Goal: Information Seeking & Learning: Learn about a topic

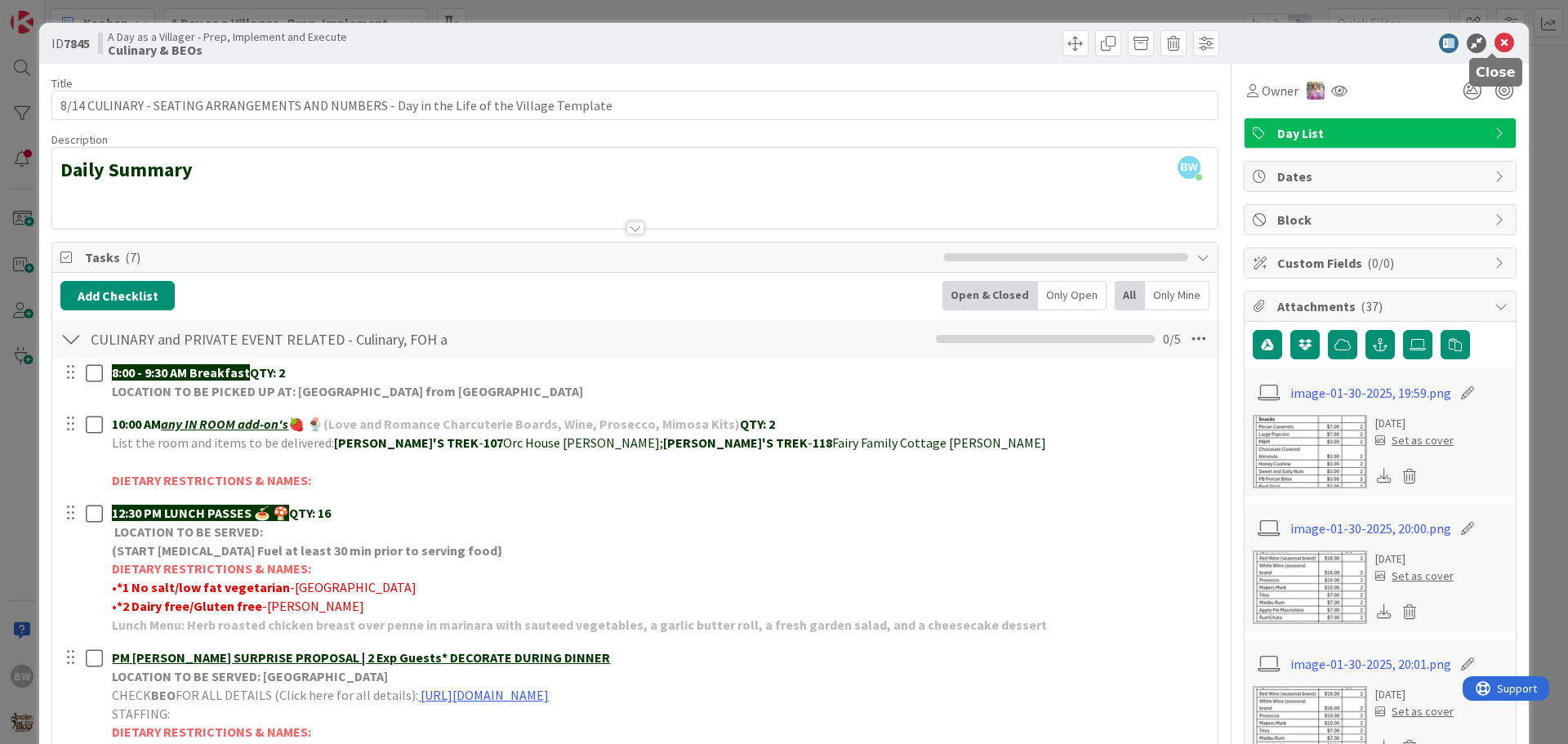
click at [1494, 44] on icon at bounding box center [1504, 43] width 20 height 20
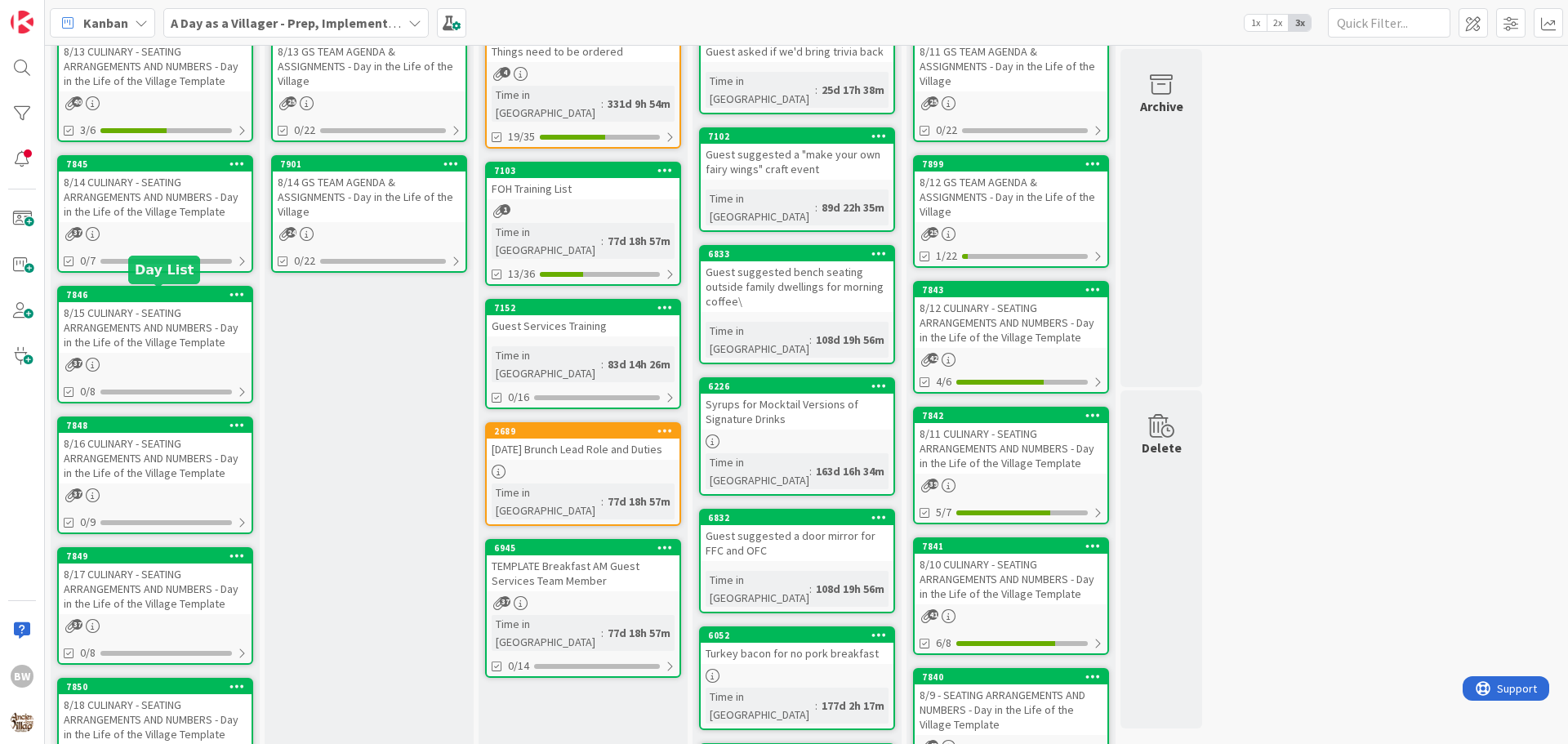
click at [134, 297] on div "7846" at bounding box center [159, 295] width 186 height 12
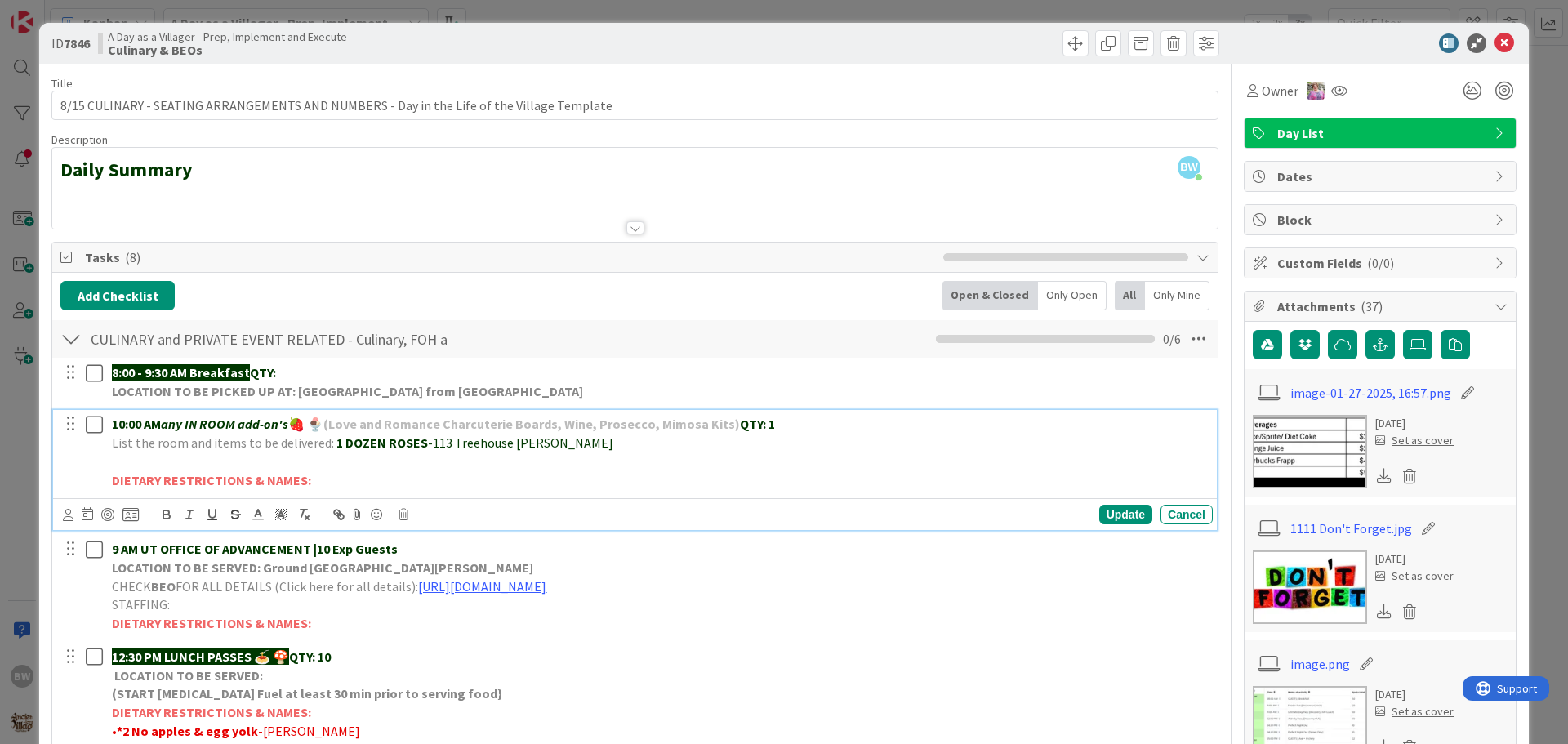
click at [575, 446] on p "List the room and items to be delivered: 1 DOZEN ROSES -113 Treehouse [PERSON_N…" at bounding box center [659, 443] width 1095 height 19
click at [336, 444] on strong "1 DOZEN ROSES" at bounding box center [381, 443] width 91 height 16
click at [336, 446] on strong "1 DOZEN ROSES" at bounding box center [381, 443] width 91 height 16
drag, startPoint x: 330, startPoint y: 440, endPoint x: 568, endPoint y: 444, distance: 238.0
click at [568, 444] on p "List the room and items to be delivered: *1 CHOC CHARC BOARD & 1 DOZEN ROSES -1…" at bounding box center [659, 443] width 1095 height 19
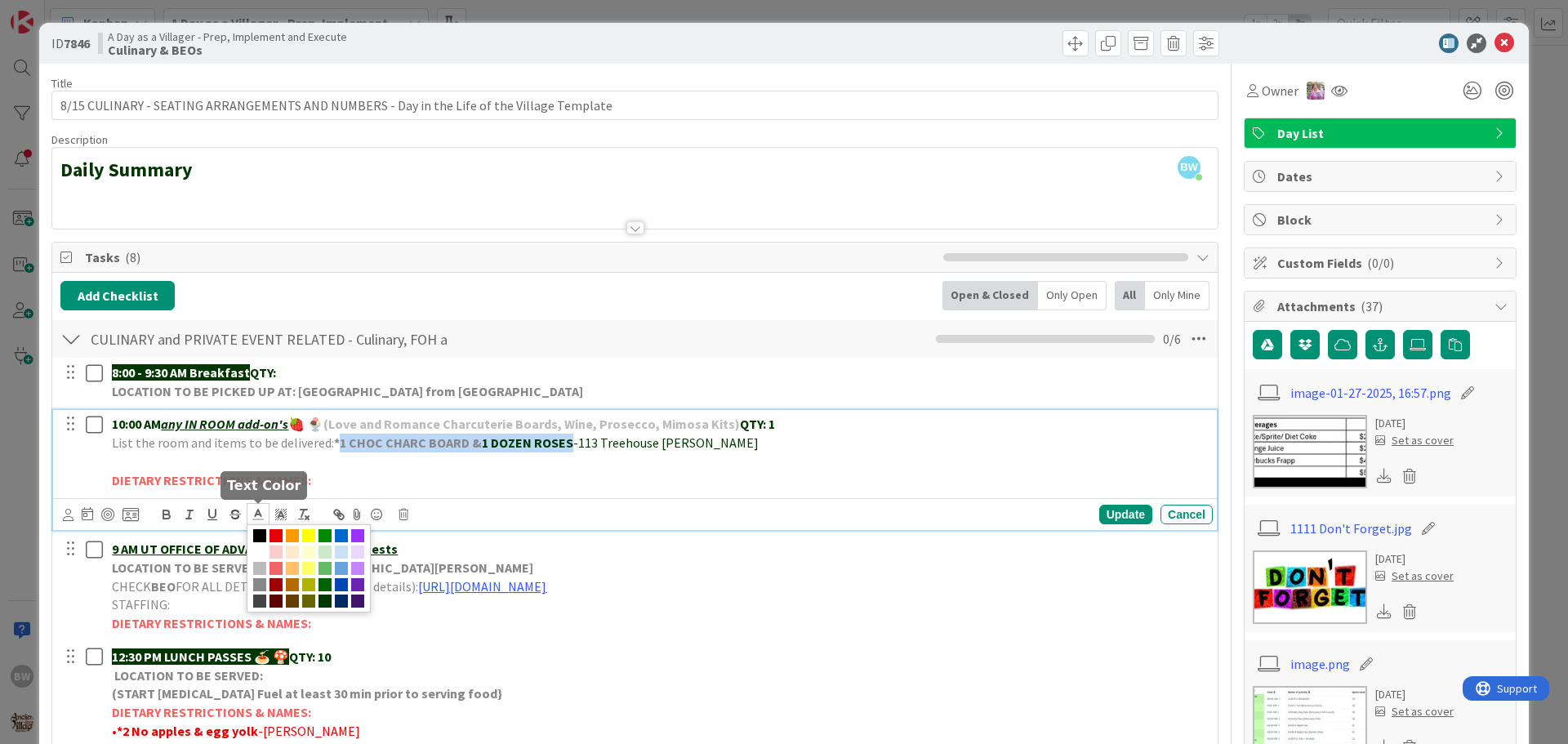
click at [255, 509] on icon at bounding box center [258, 514] width 14 height 14
click at [324, 600] on span at bounding box center [325, 601] width 13 height 13
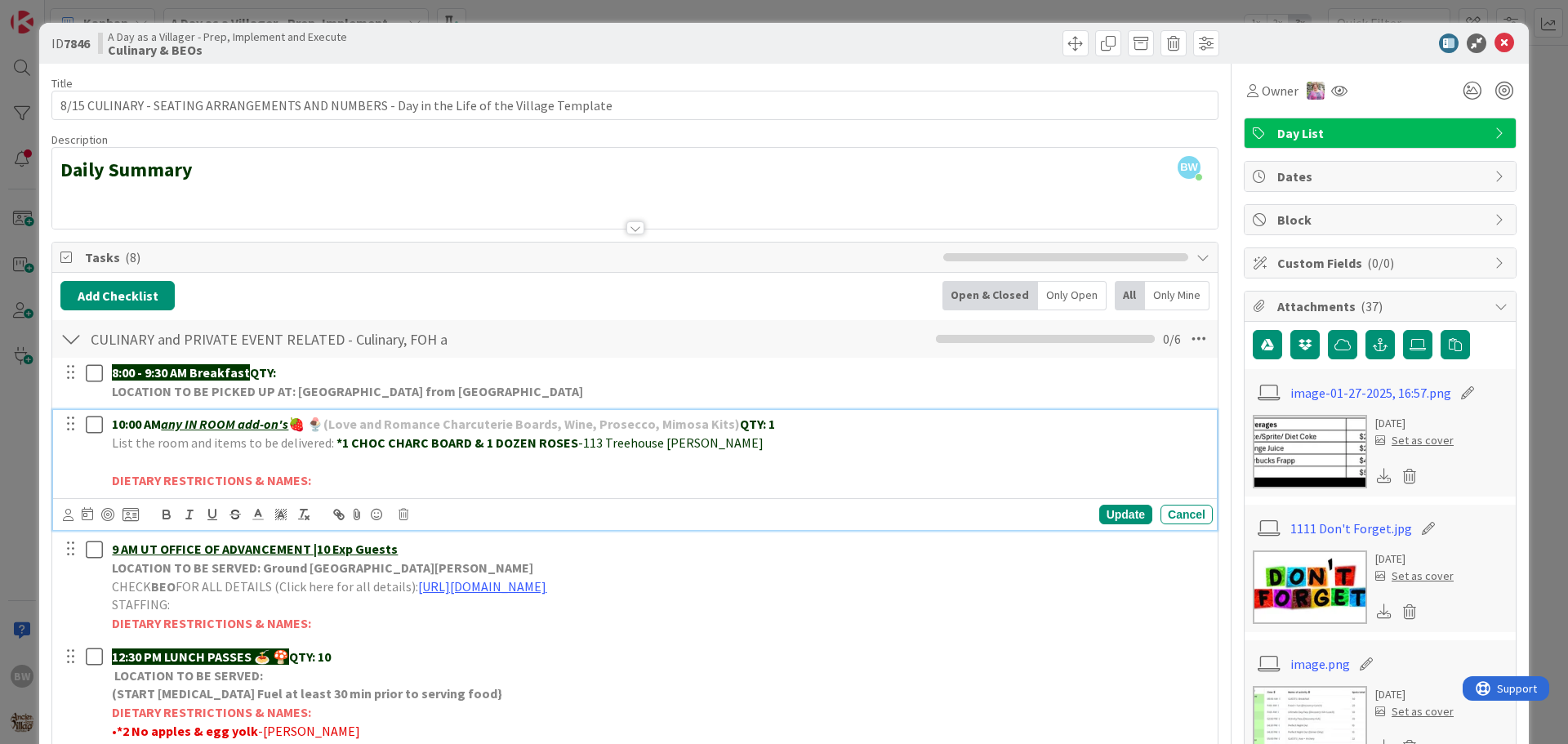
click at [485, 487] on p "DIETARY RESTRICTIONS & NAMES:" at bounding box center [659, 481] width 1095 height 19
click at [476, 443] on strong "*1 CHOC CHARC BOARD & 1 DOZEN ROSES" at bounding box center [457, 443] width 242 height 16
click at [480, 437] on strong "*1 CHOC CHARC BOARD & 1 DOZEN ROSES" at bounding box center [457, 443] width 242 height 16
click at [1099, 512] on div "Update" at bounding box center [1125, 515] width 53 height 20
click at [463, 443] on strong "*1 CHOC CHARC BOARD & *1 DOZEN ROSES" at bounding box center [460, 443] width 247 height 16
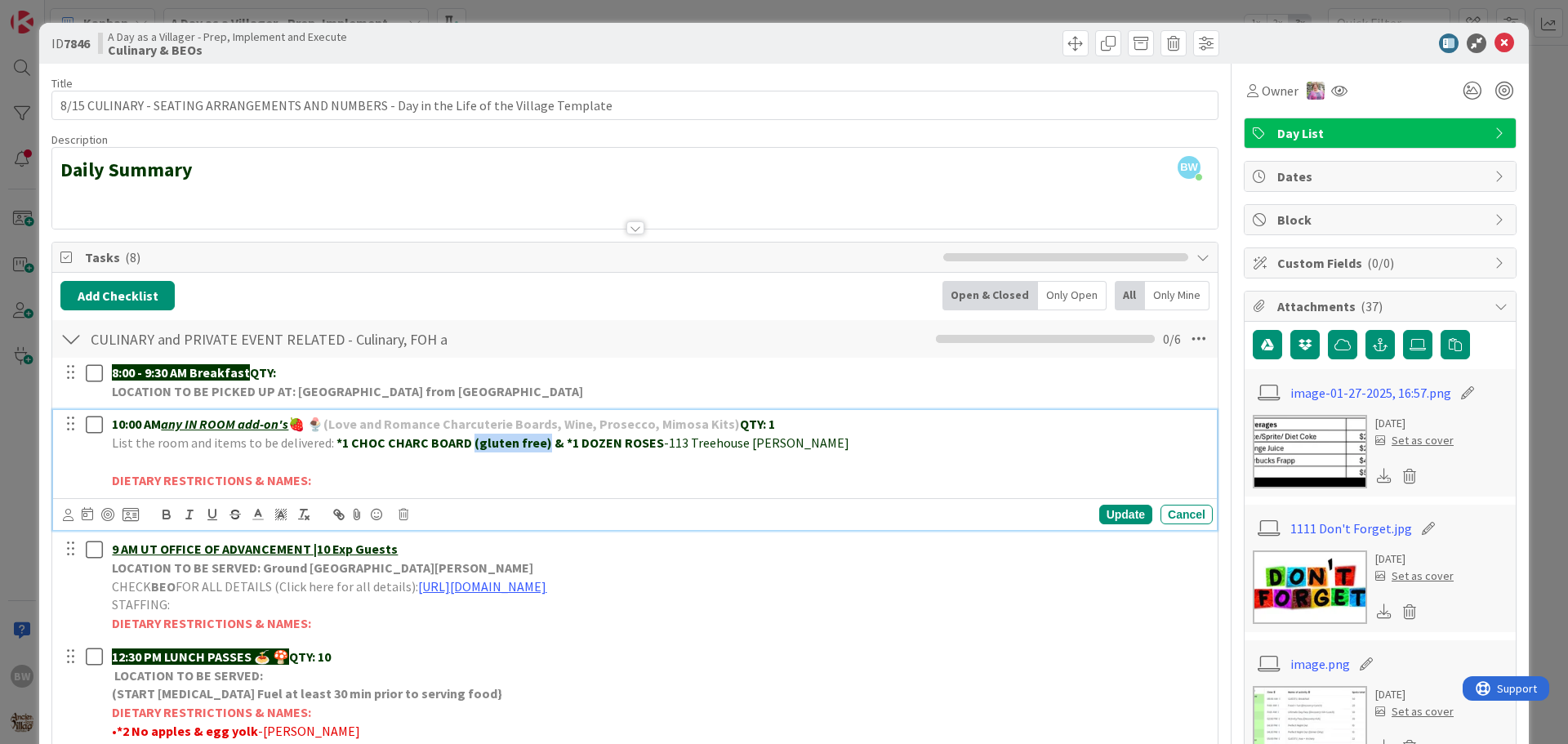
drag, startPoint x: 538, startPoint y: 437, endPoint x: 466, endPoint y: 448, distance: 72.8
click at [466, 448] on strong "*1 CHOC CHARC BOARD (gluten free) & *1 DOZEN ROSES" at bounding box center [500, 443] width 327 height 16
click at [452, 489] on p "DIETARY RESTRICTIONS & NAMES:" at bounding box center [659, 481] width 1095 height 19
click at [1109, 518] on div "Update" at bounding box center [1125, 515] width 53 height 20
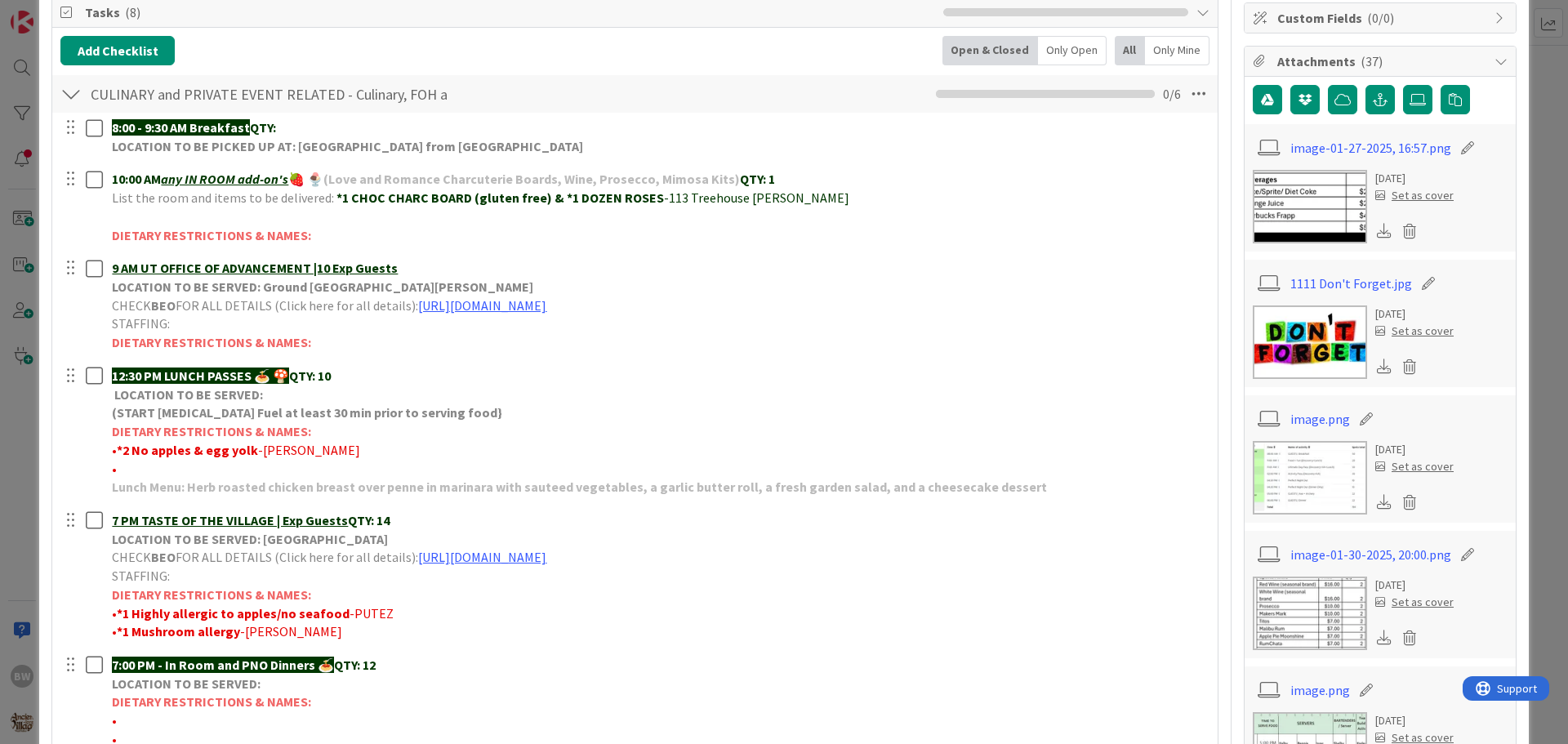
scroll to position [409, 0]
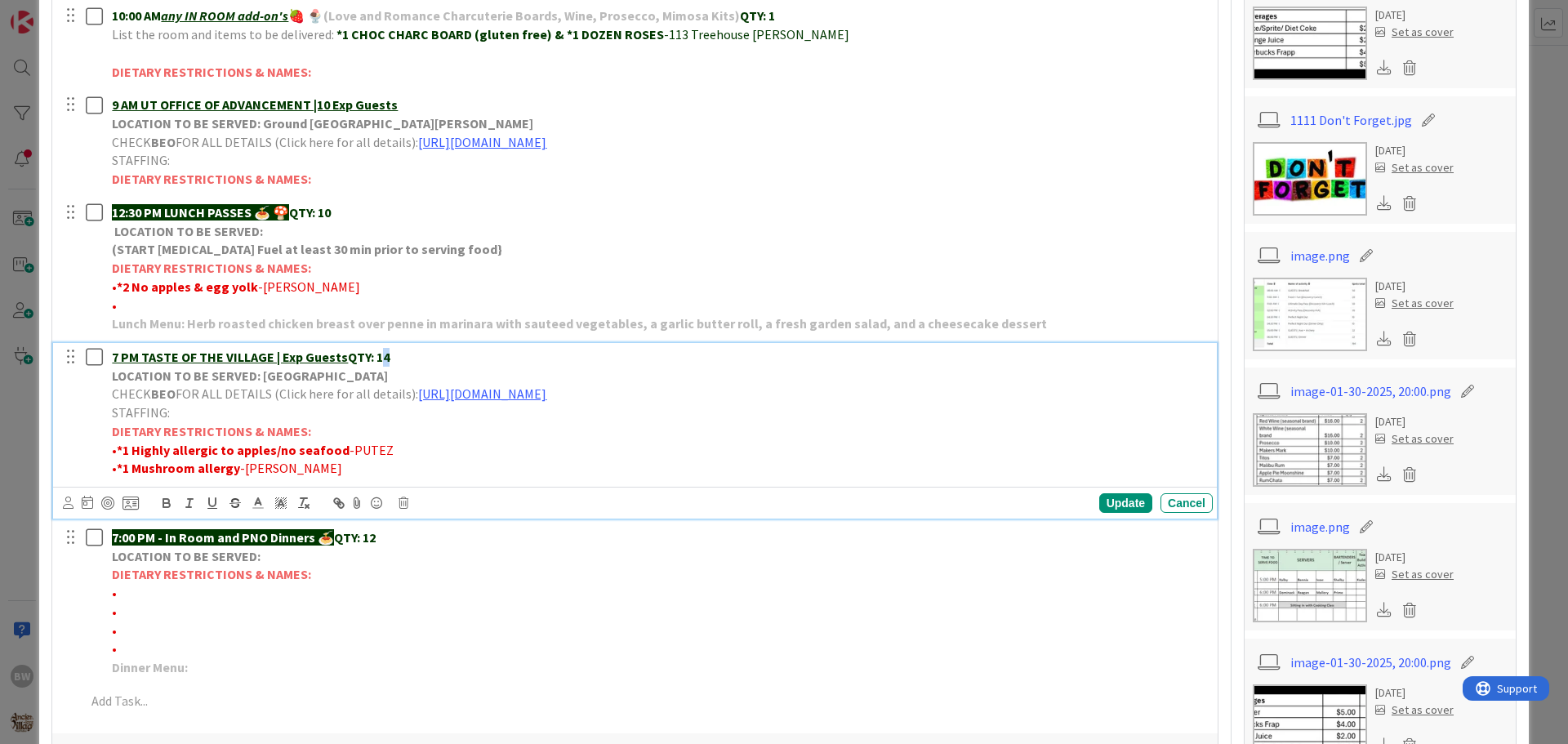
drag, startPoint x: 390, startPoint y: 355, endPoint x: 381, endPoint y: 355, distance: 9.0
click at [381, 355] on p "7 PM TASTE OF THE VILLAGE | Exp Guests QTY: 14" at bounding box center [659, 357] width 1095 height 19
click at [1108, 504] on div "Update" at bounding box center [1125, 503] width 53 height 20
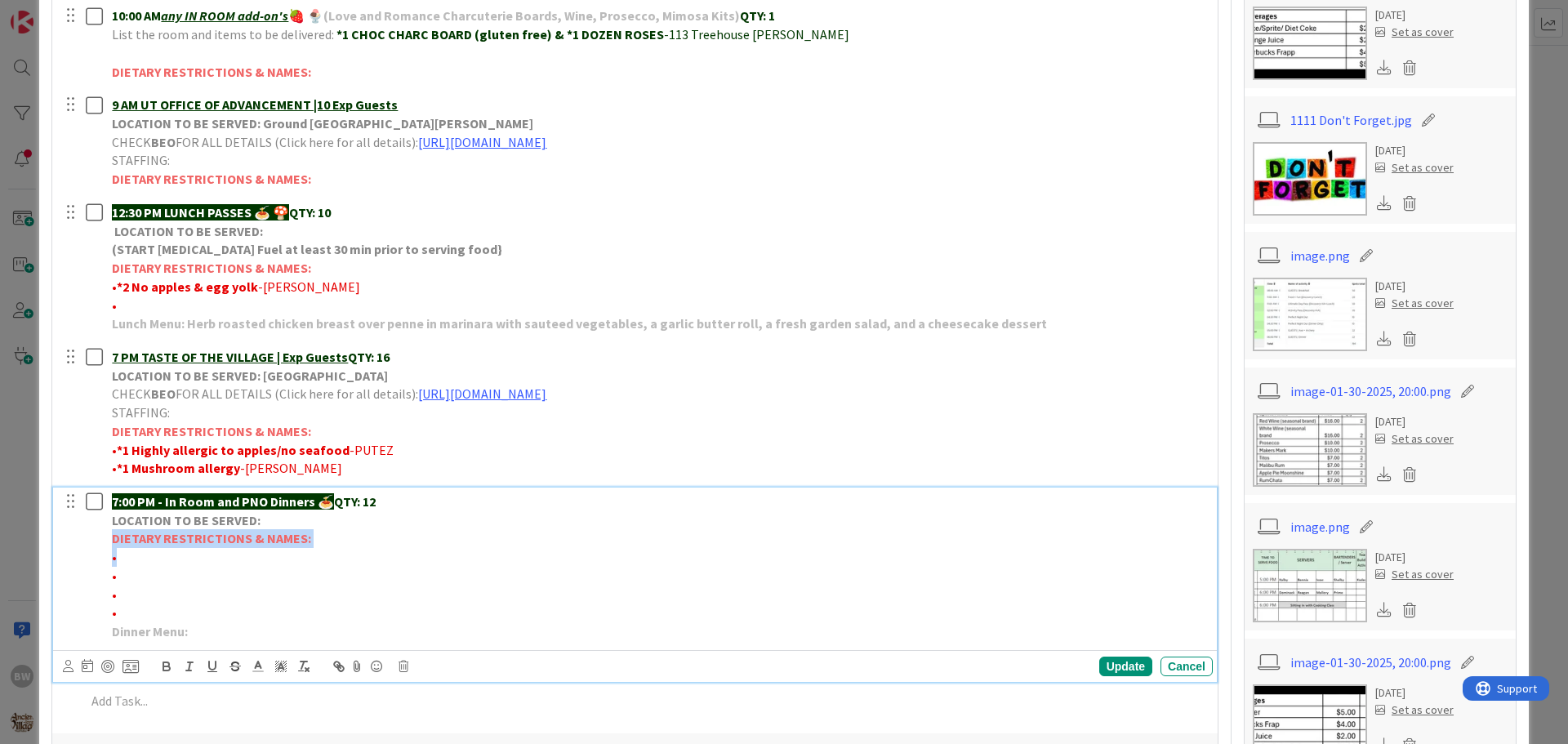
drag, startPoint x: 108, startPoint y: 534, endPoint x: 324, endPoint y: 558, distance: 217.3
click at [324, 558] on div "7:00 PM - In Room and PNO Dinners 🍝 QTY: 12 LOCATION TO BE SERVED: DIETARY REST…" at bounding box center [659, 567] width 1107 height 159
copy div "DIETARY RESTRICTIONS & NAMES: •"
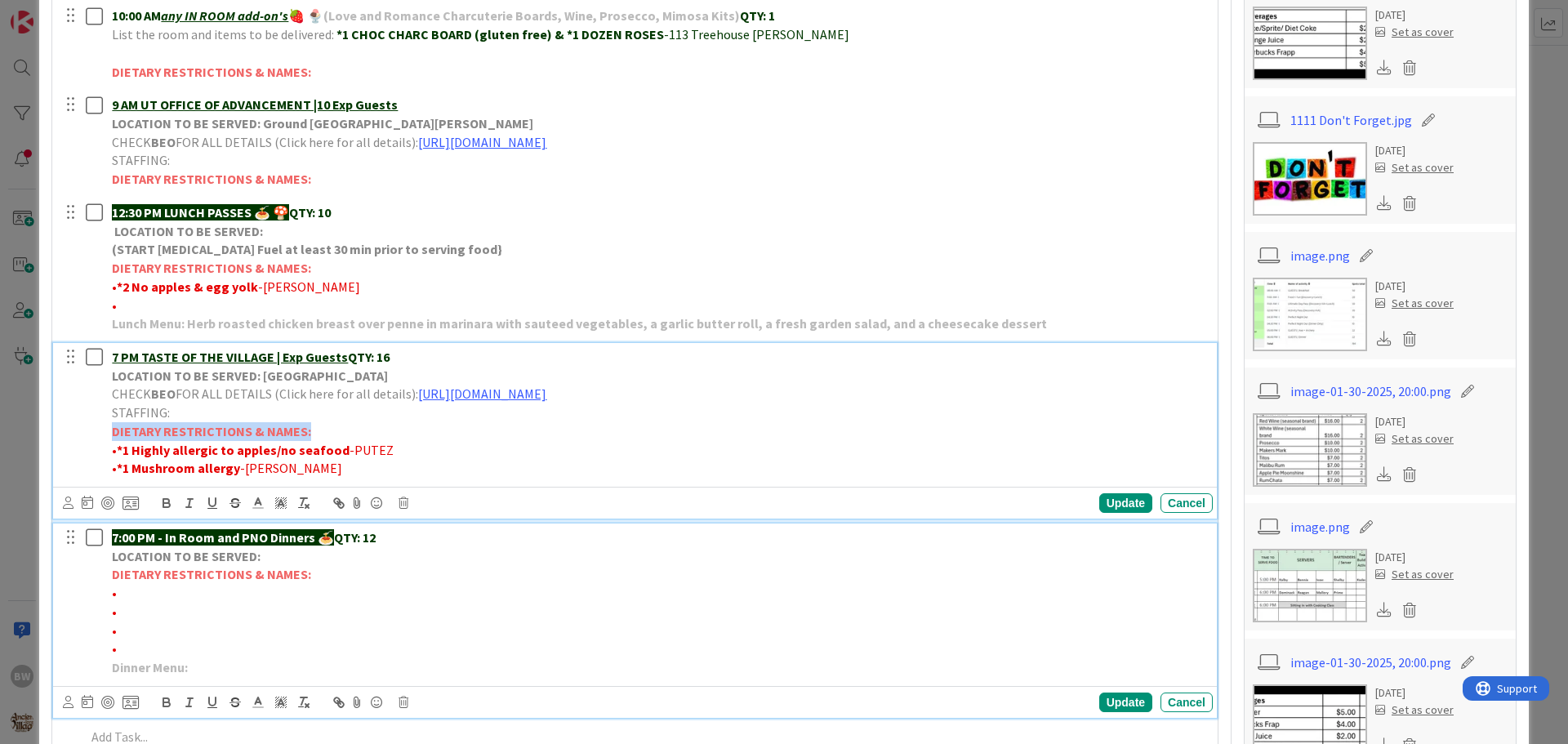
drag, startPoint x: 115, startPoint y: 429, endPoint x: 305, endPoint y: 427, distance: 190.0
click at [305, 427] on strong "DIETARY RESTRICTIONS & NAMES:" at bounding box center [211, 431] width 199 height 16
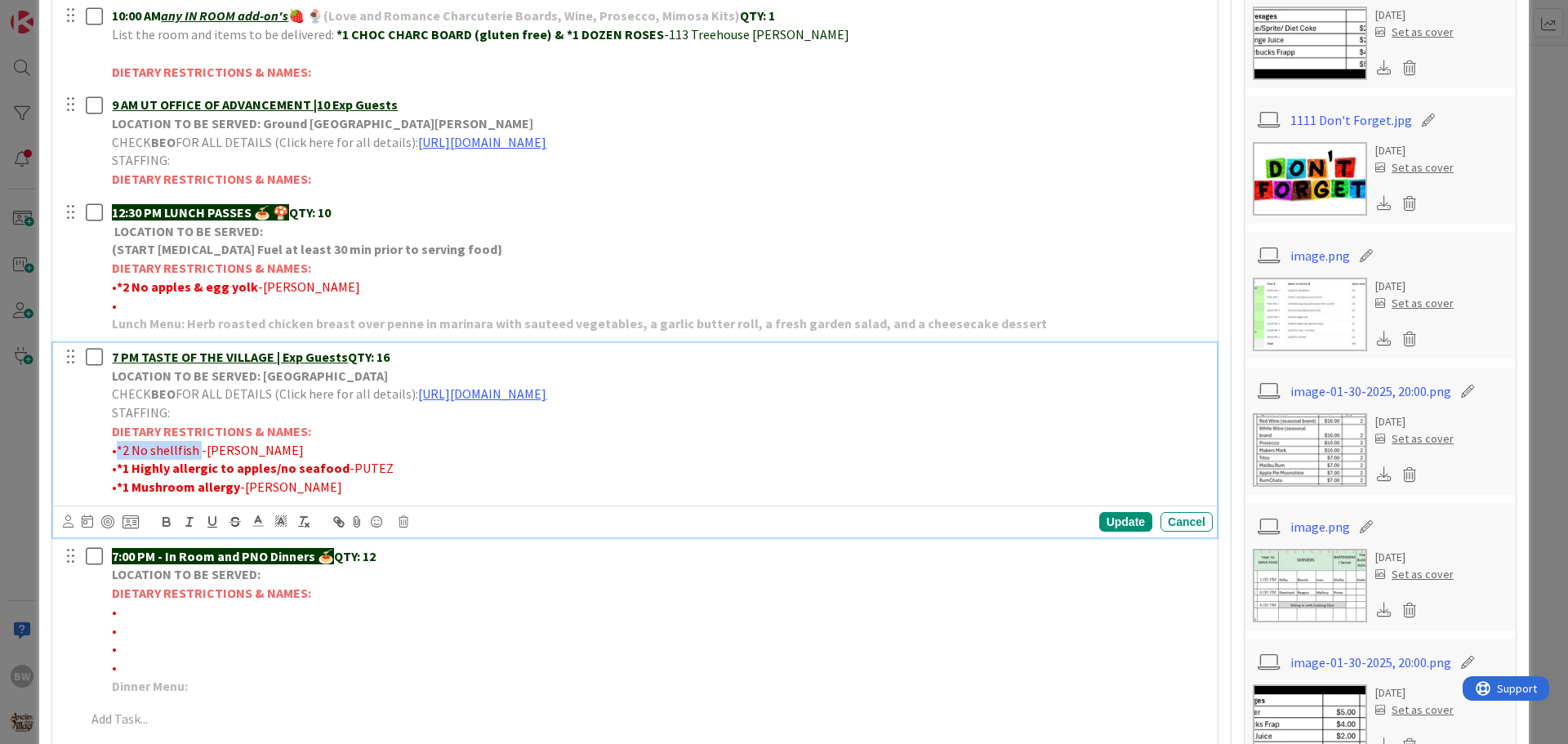
drag, startPoint x: 197, startPoint y: 449, endPoint x: 117, endPoint y: 447, distance: 80.0
click at [117, 447] on span "•*2 No shellfish -[PERSON_NAME]" at bounding box center [207, 450] width 192 height 16
click at [166, 523] on icon "button" at bounding box center [167, 522] width 14 height 14
click at [1099, 517] on div "Update" at bounding box center [1125, 522] width 53 height 20
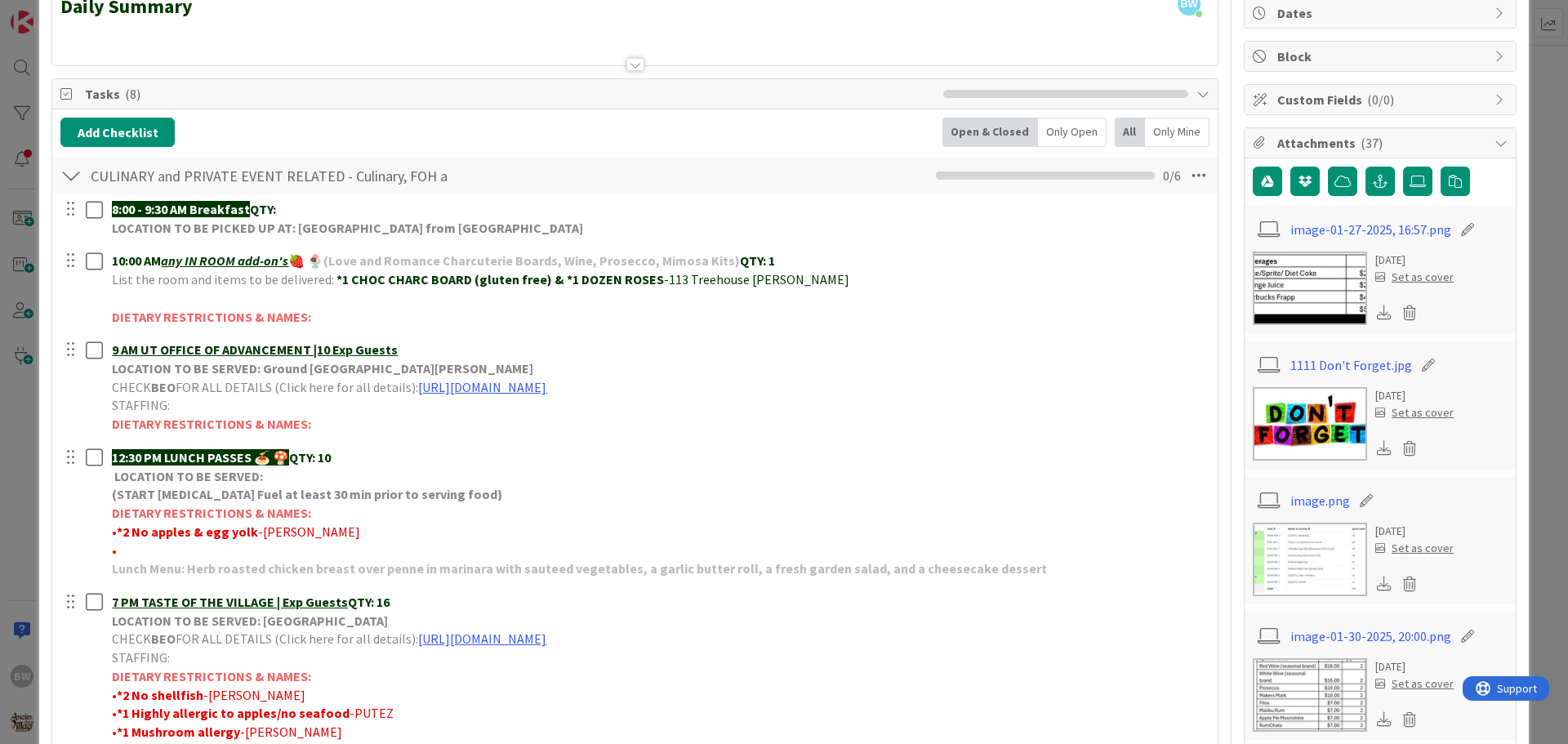
scroll to position [0, 0]
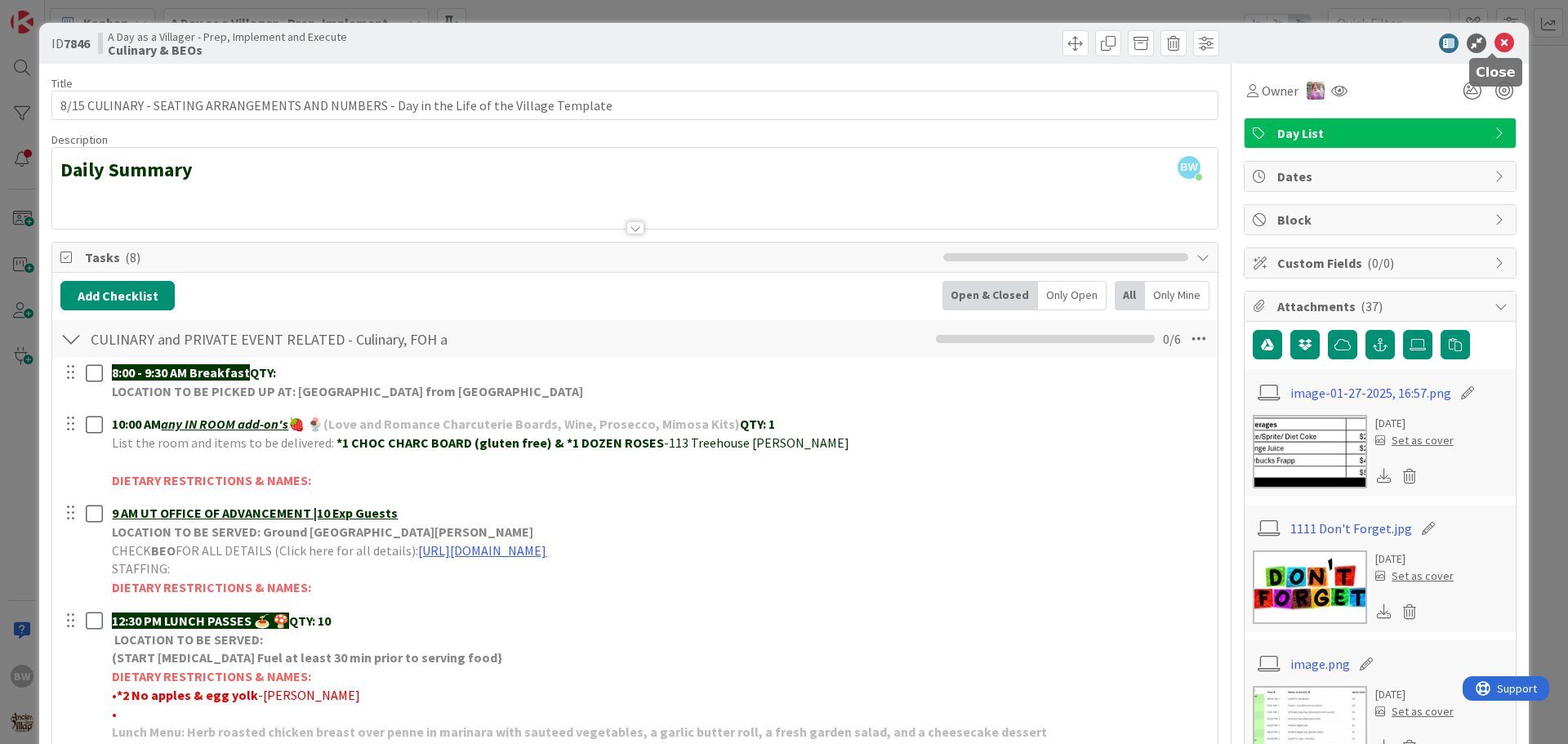
click at [1495, 41] on icon at bounding box center [1504, 43] width 20 height 20
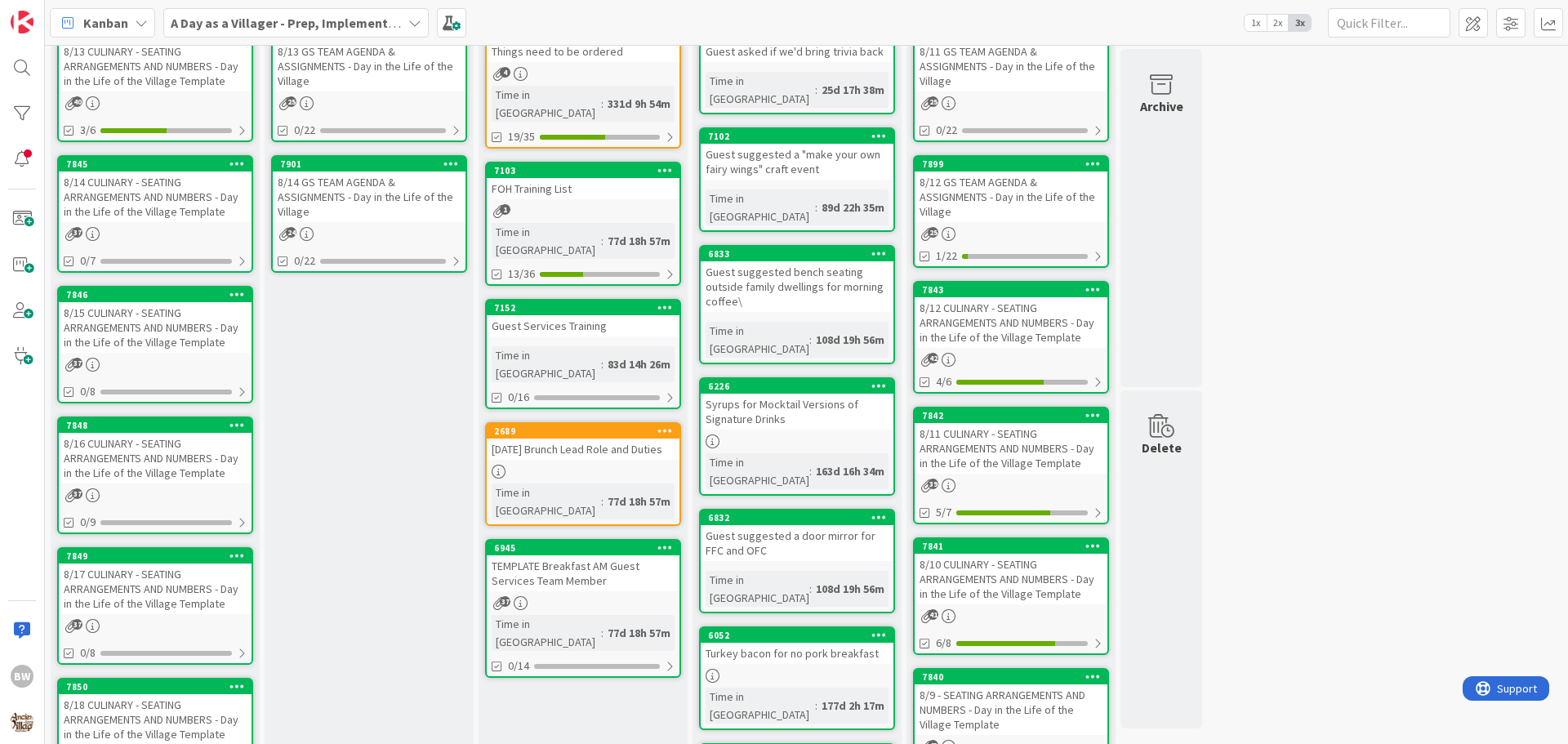
click at [117, 170] on div "7845" at bounding box center [155, 164] width 193 height 14
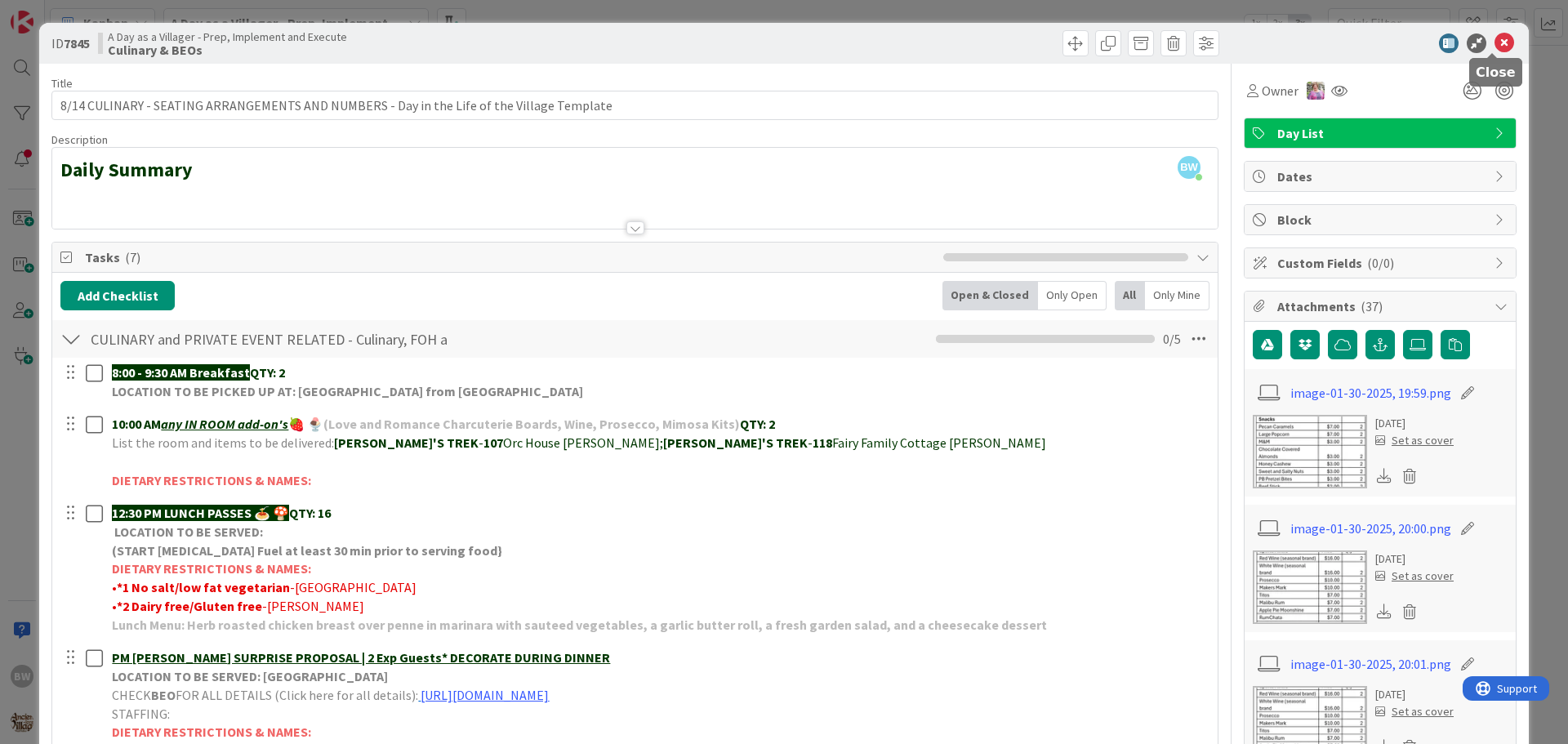
click at [1494, 44] on icon at bounding box center [1504, 43] width 20 height 20
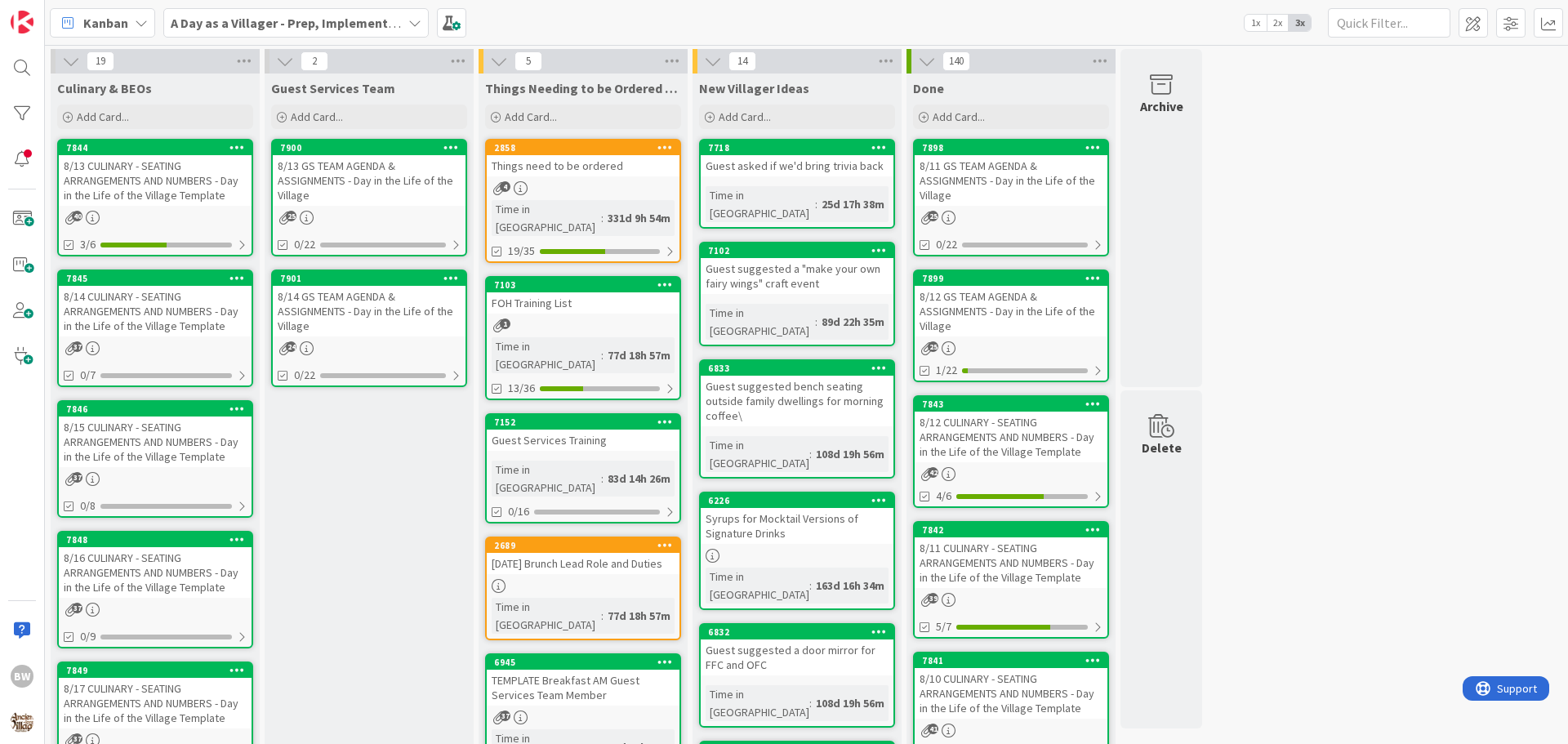
click at [411, 19] on icon at bounding box center [415, 23] width 13 height 13
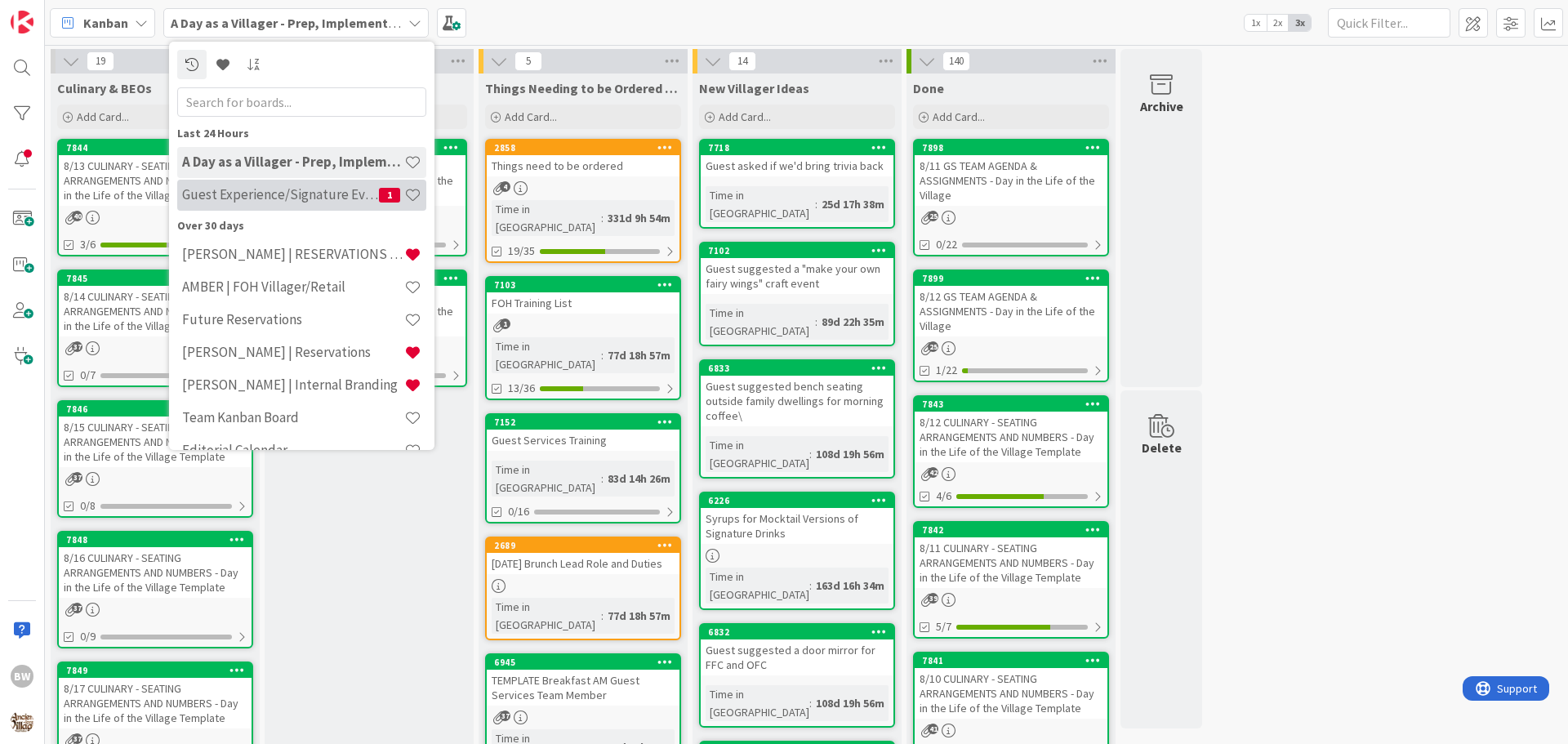
click at [280, 210] on div "Guest Experience/Signature Events 1" at bounding box center [302, 195] width 249 height 31
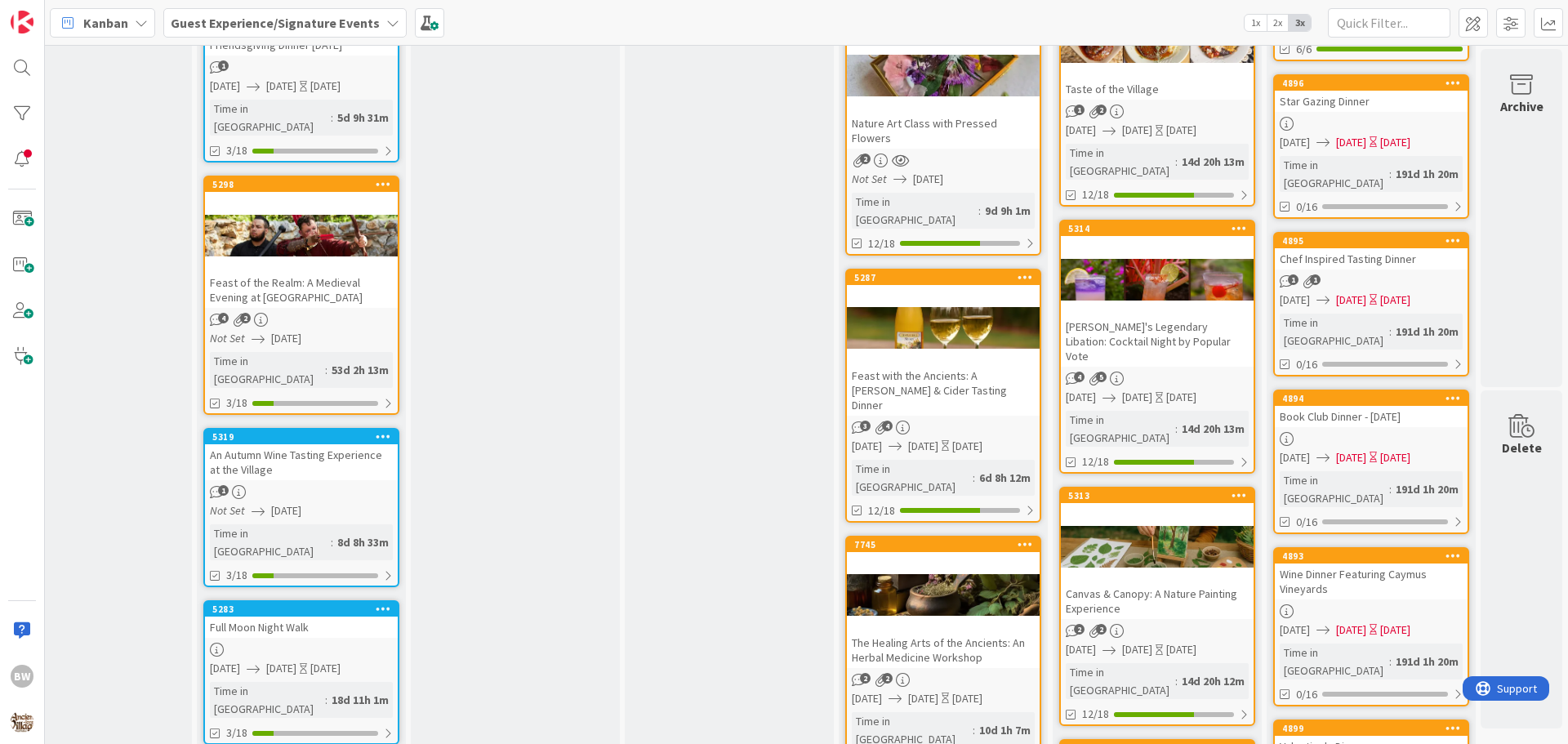
scroll to position [735, 722]
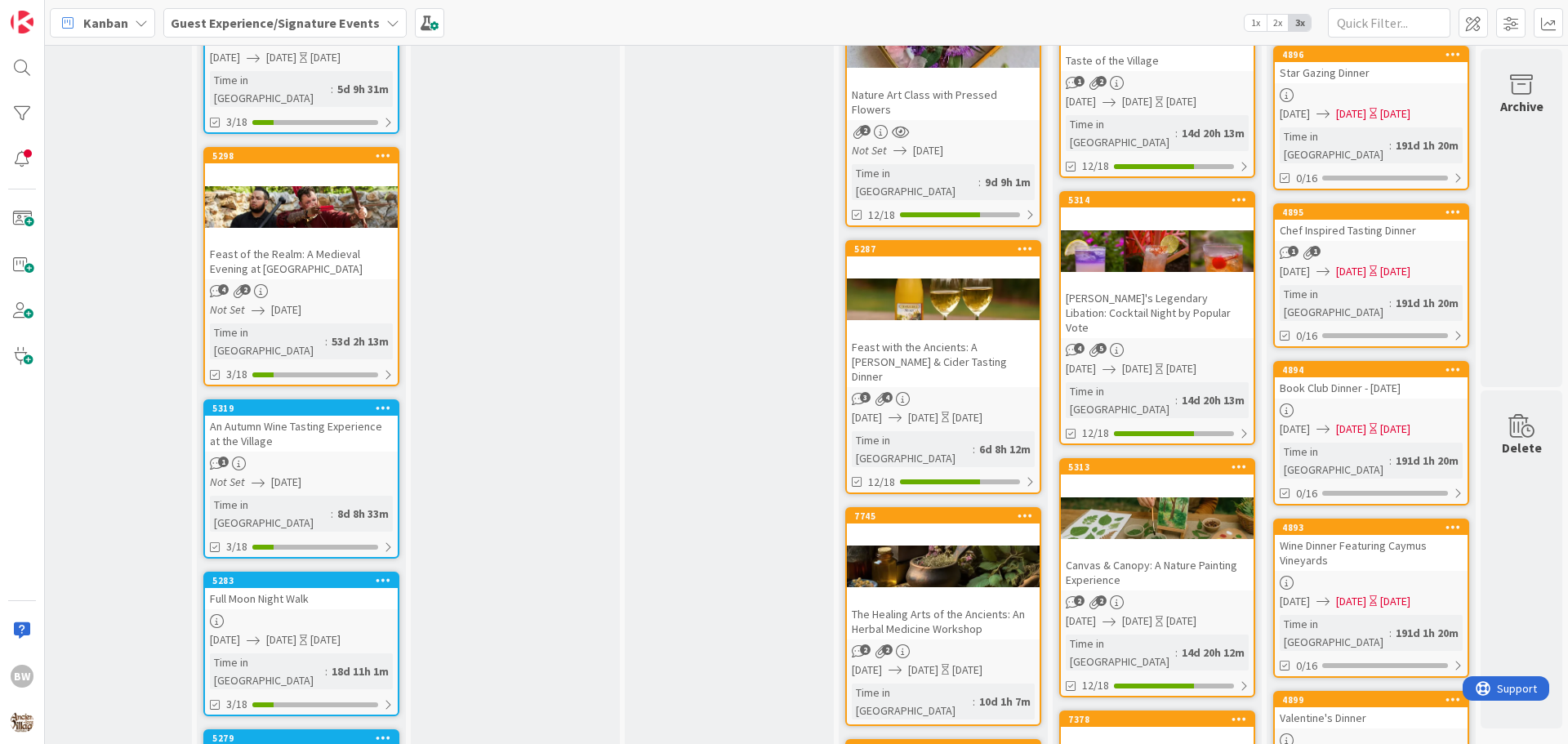
click at [951, 263] on div at bounding box center [943, 300] width 193 height 74
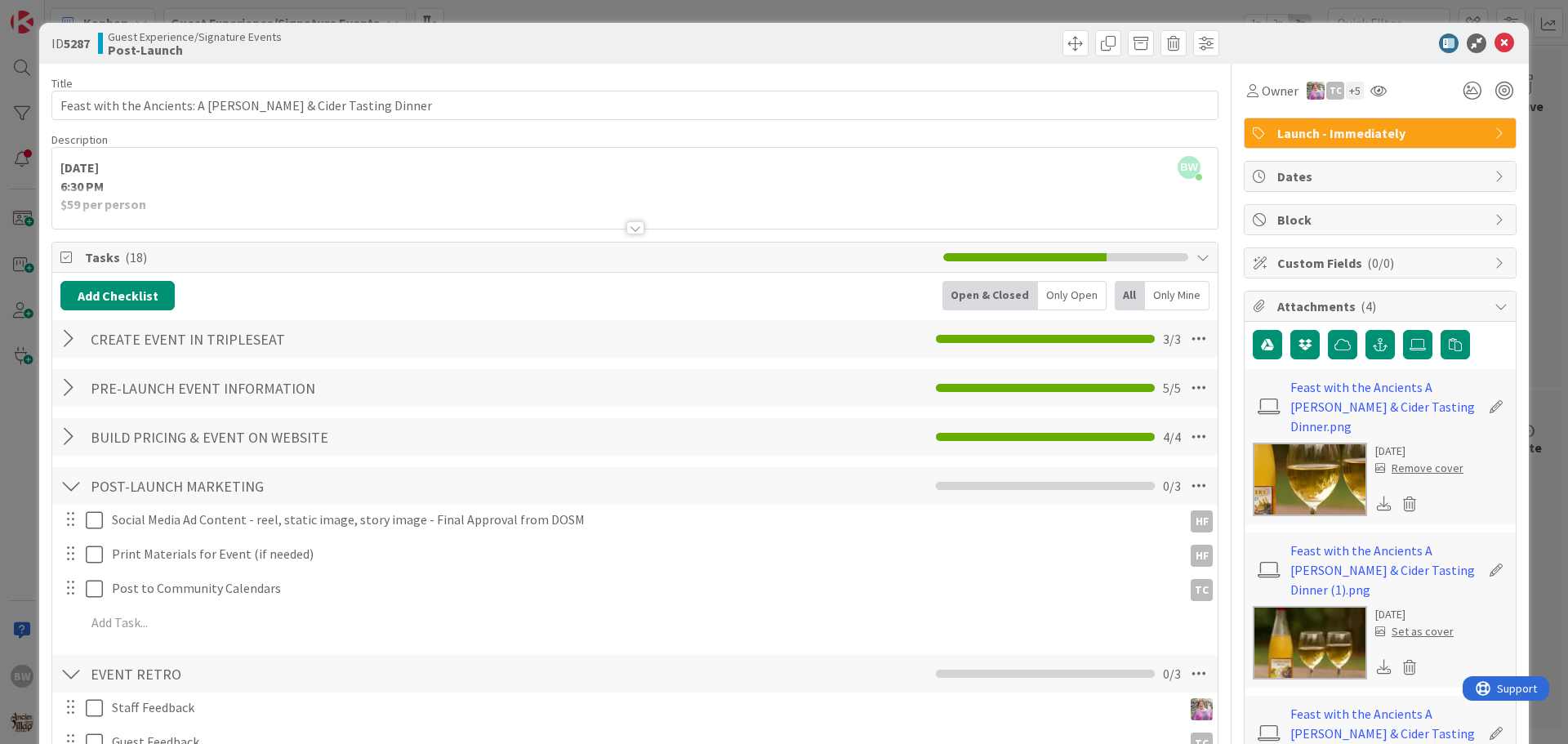
click at [628, 224] on div at bounding box center [636, 227] width 18 height 13
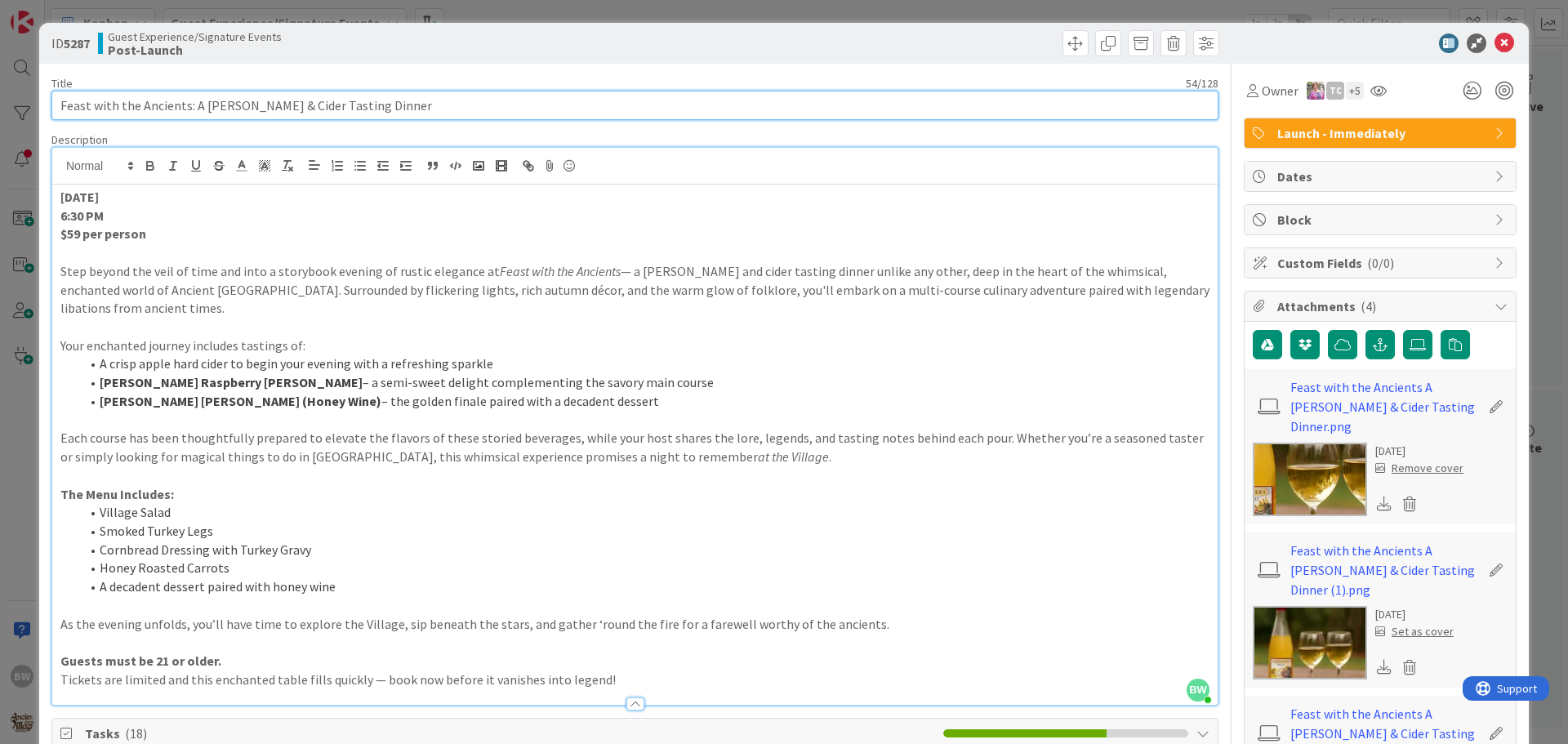
drag, startPoint x: 362, startPoint y: 114, endPoint x: 55, endPoint y: 113, distance: 307.0
click at [55, 113] on input "Feast with the Ancients: A [PERSON_NAME] & Cider Tasting Dinner" at bounding box center [635, 106] width 1167 height 30
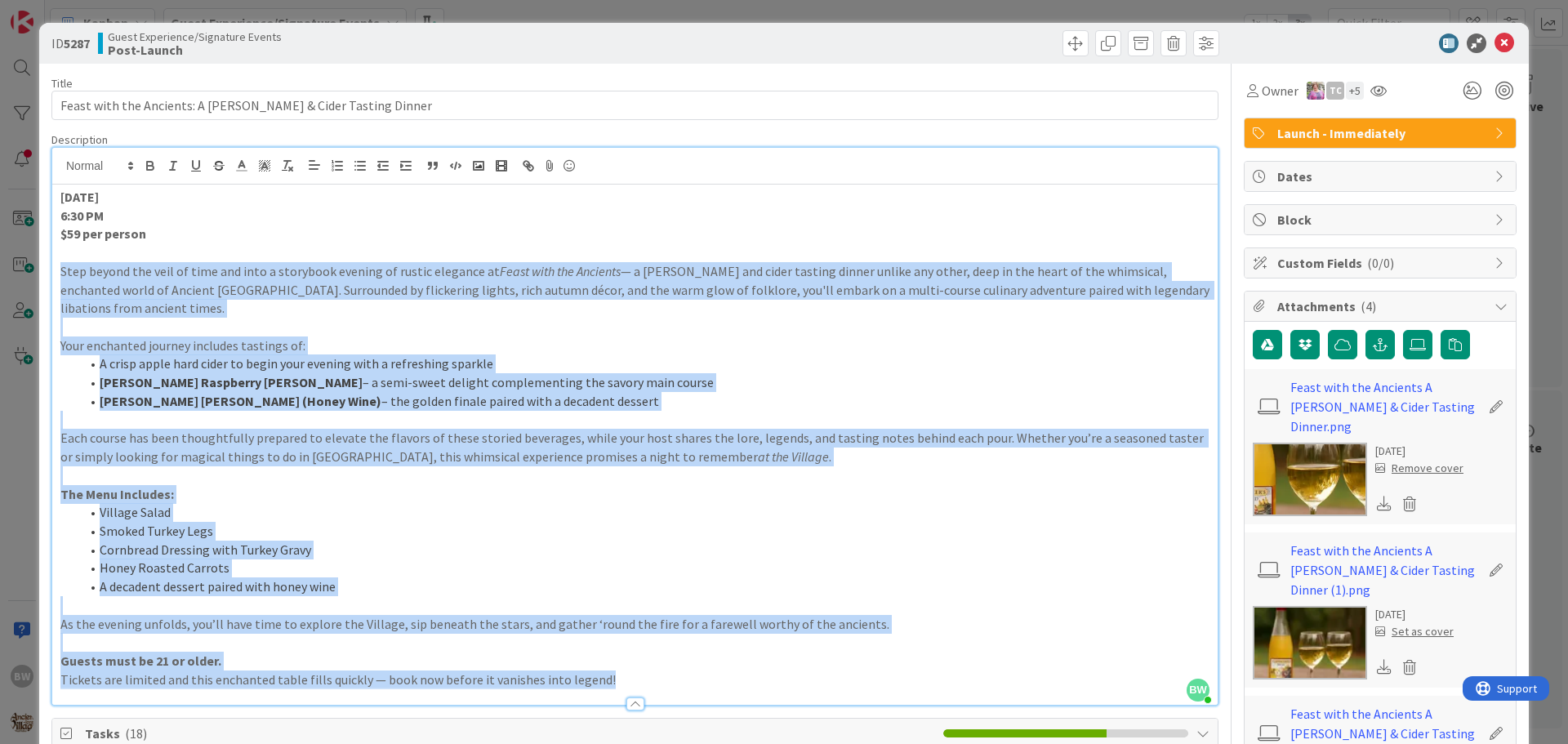
drag, startPoint x: 56, startPoint y: 274, endPoint x: 720, endPoint y: 671, distance: 773.6
click at [720, 671] on div "Description BW [PERSON_NAME] just joined [DATE] 6:30 PM $59 per person Step bey…" at bounding box center [635, 419] width 1167 height 574
copy div "Lore ipsumd sit amet co adip eli sedd e temporinc utlabor et dolore magnaali en…"
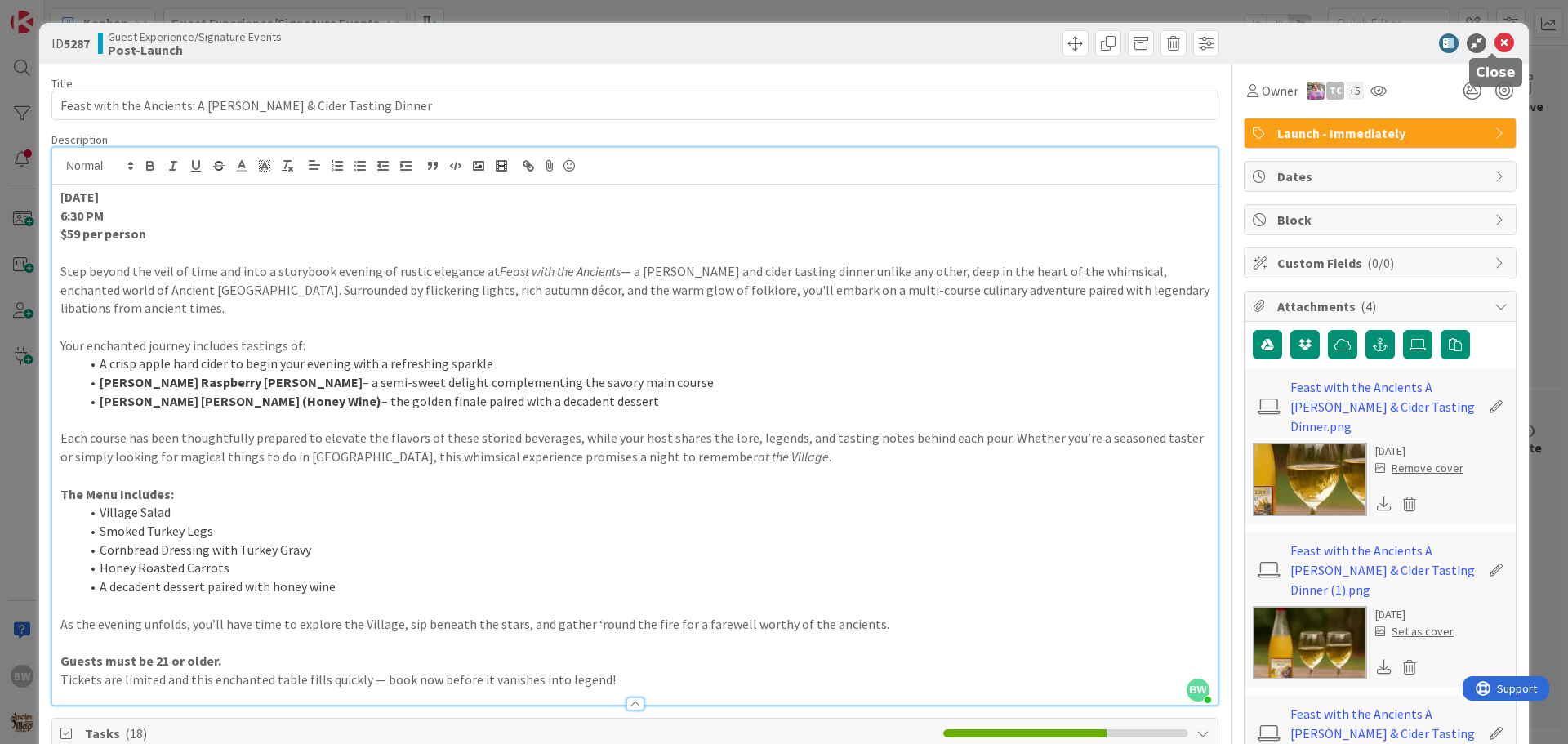
click at [1494, 40] on icon at bounding box center [1504, 43] width 20 height 20
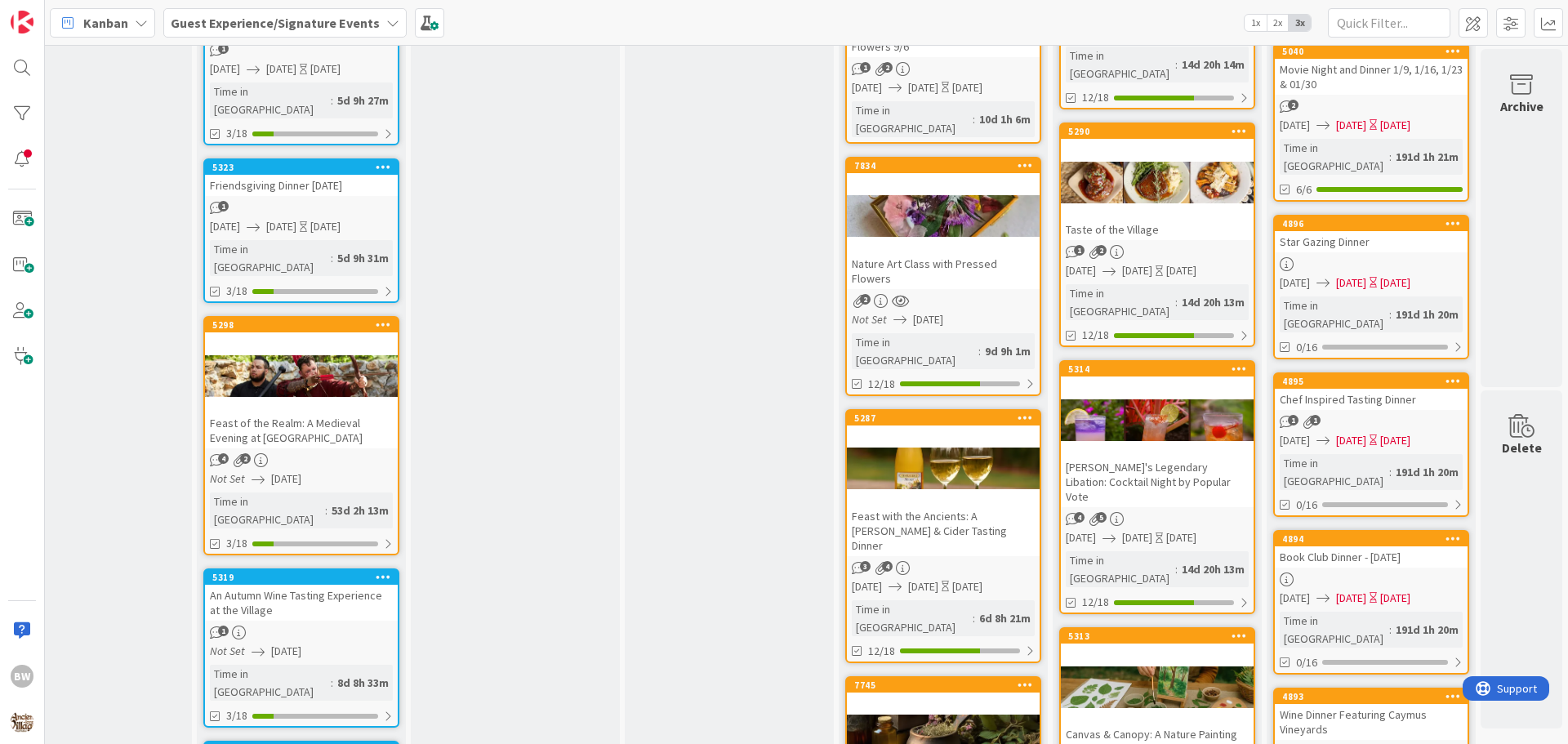
scroll to position [572, 722]
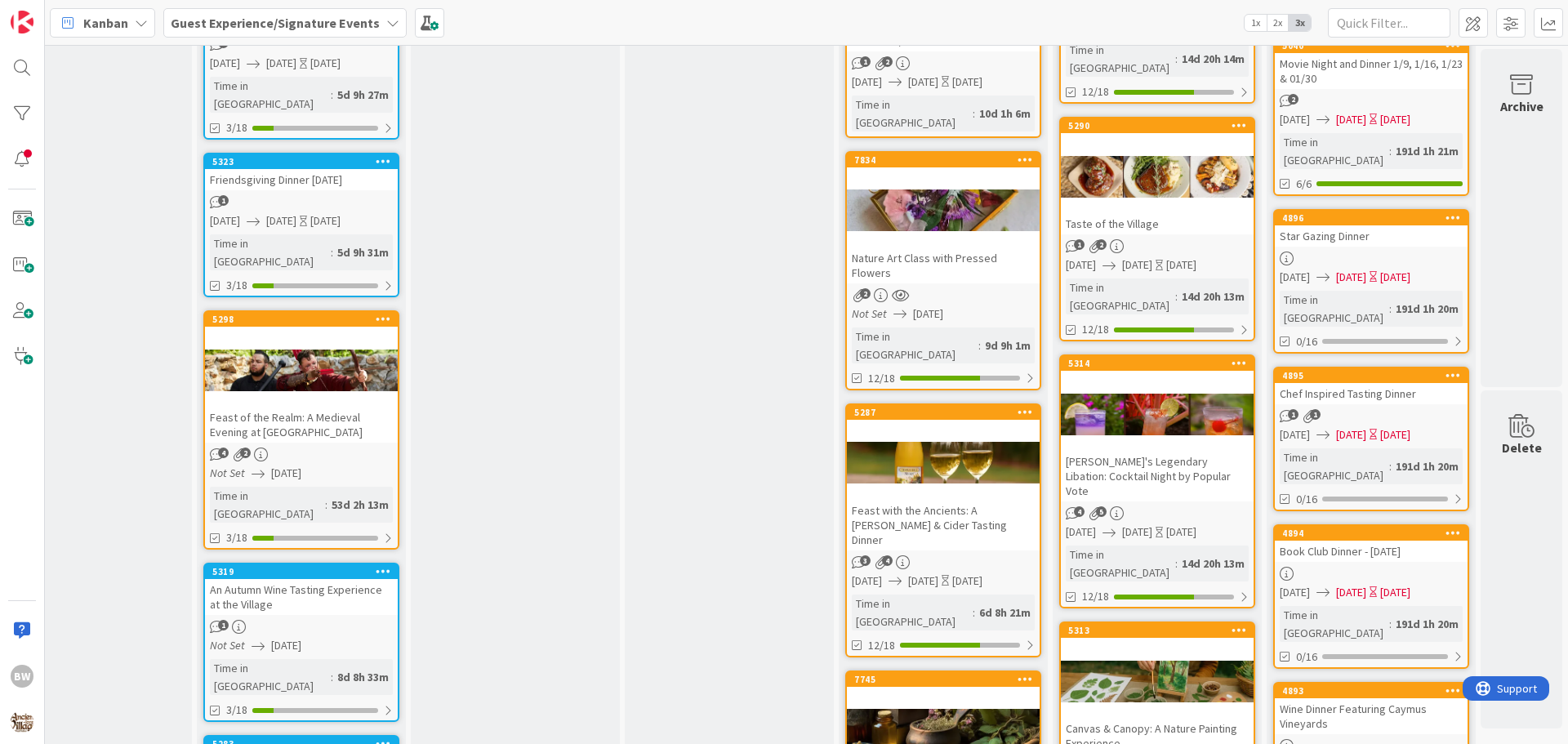
click at [1140, 118] on div "5290" at bounding box center [1157, 125] width 193 height 14
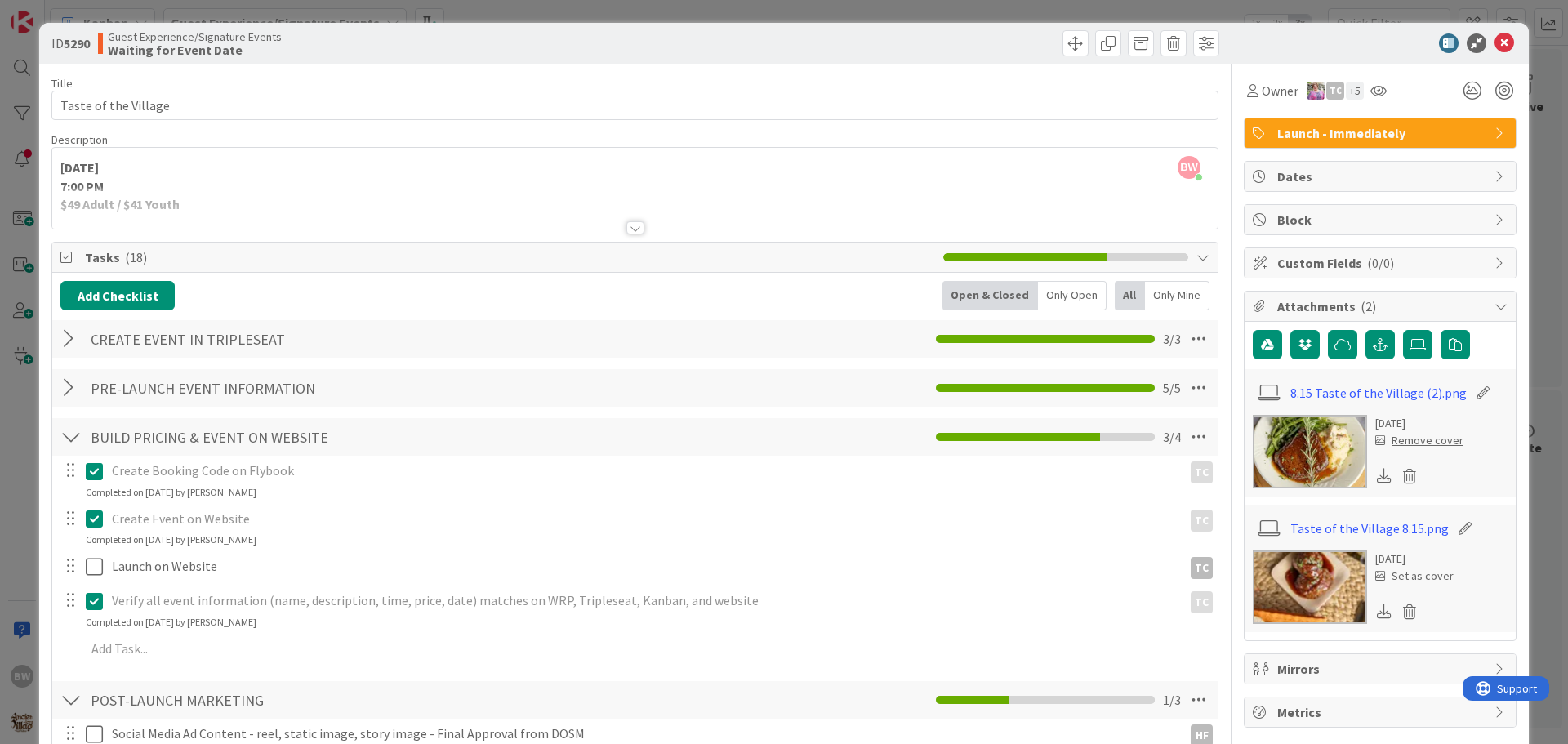
click at [630, 227] on div at bounding box center [636, 227] width 18 height 13
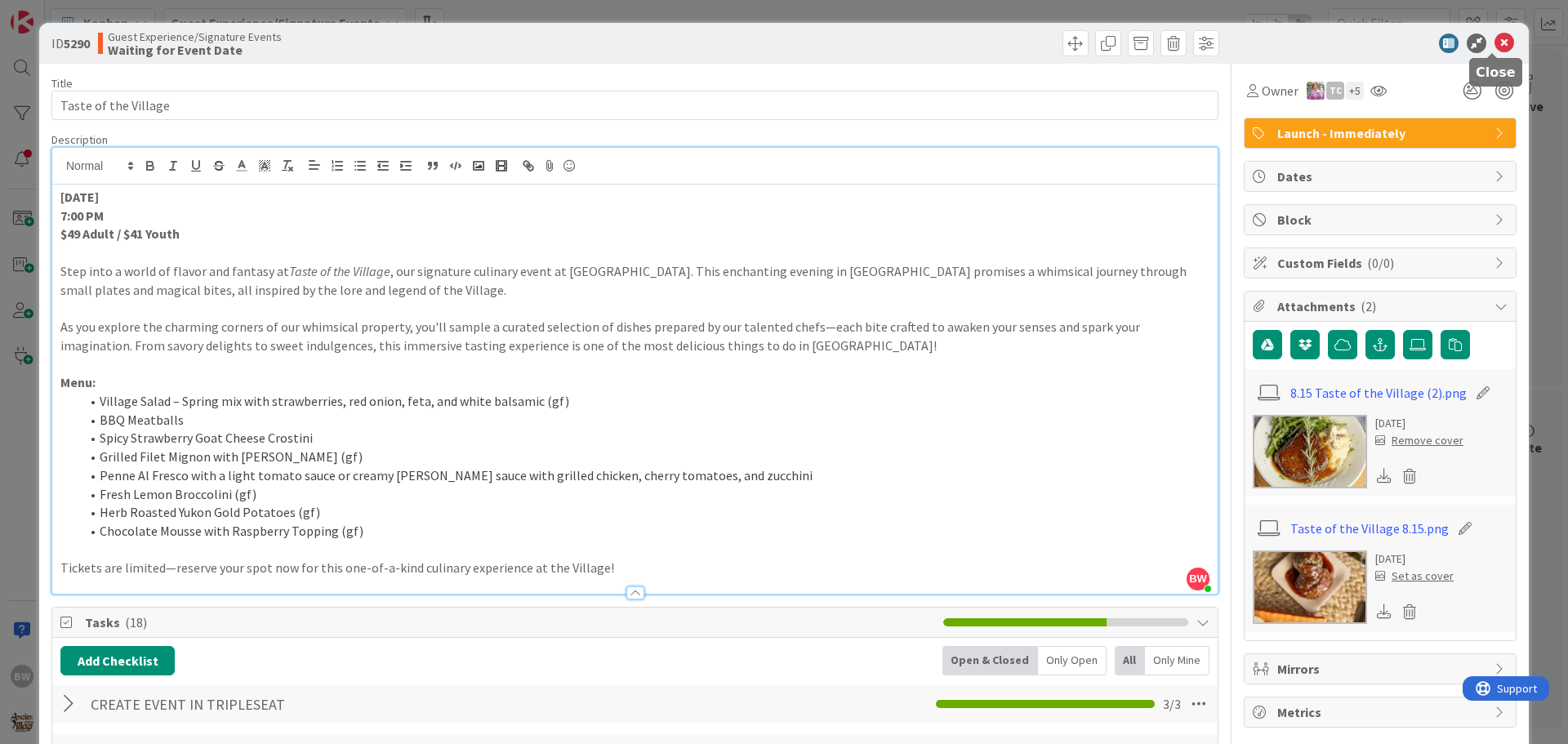
click at [1494, 41] on icon at bounding box center [1504, 43] width 20 height 20
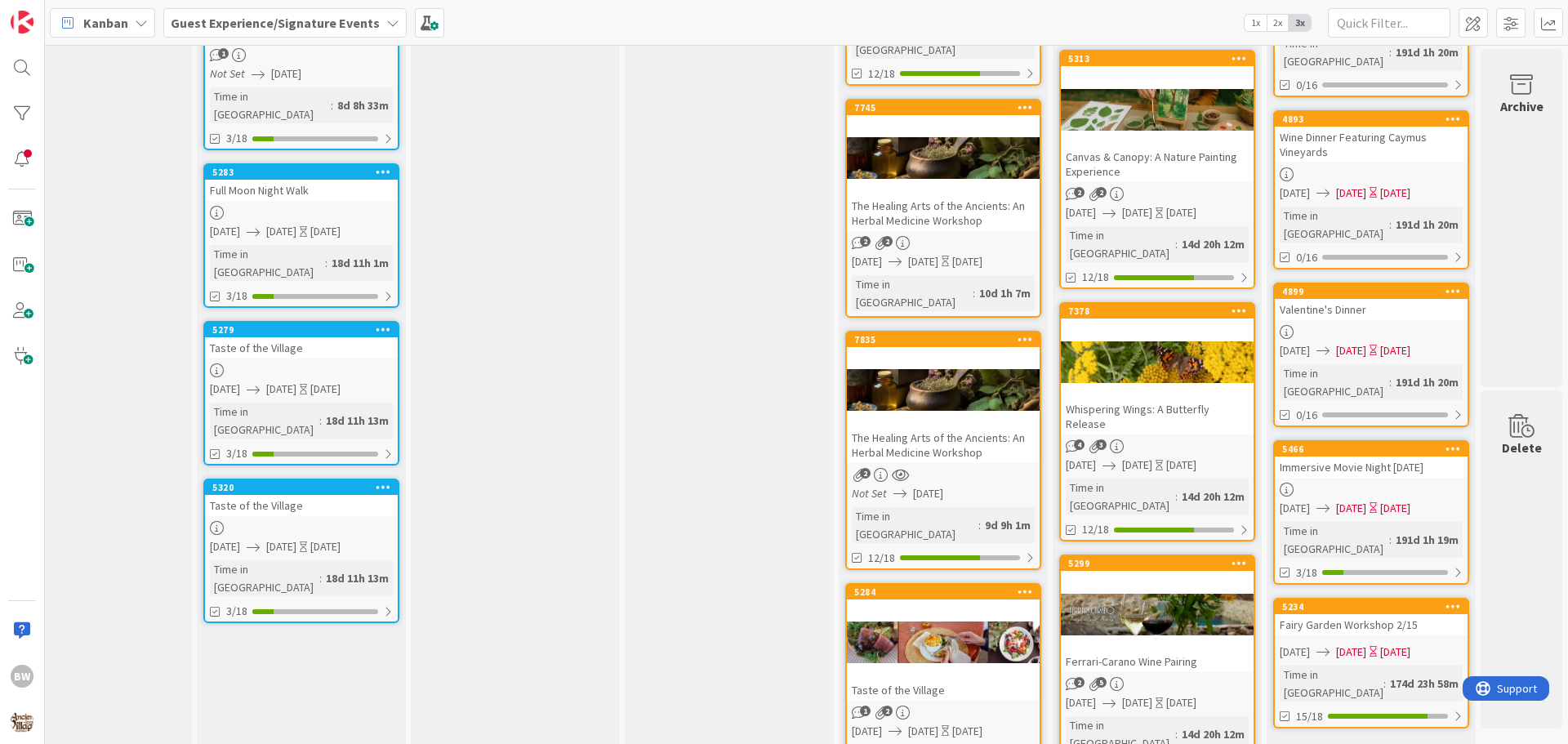
scroll to position [1225, 722]
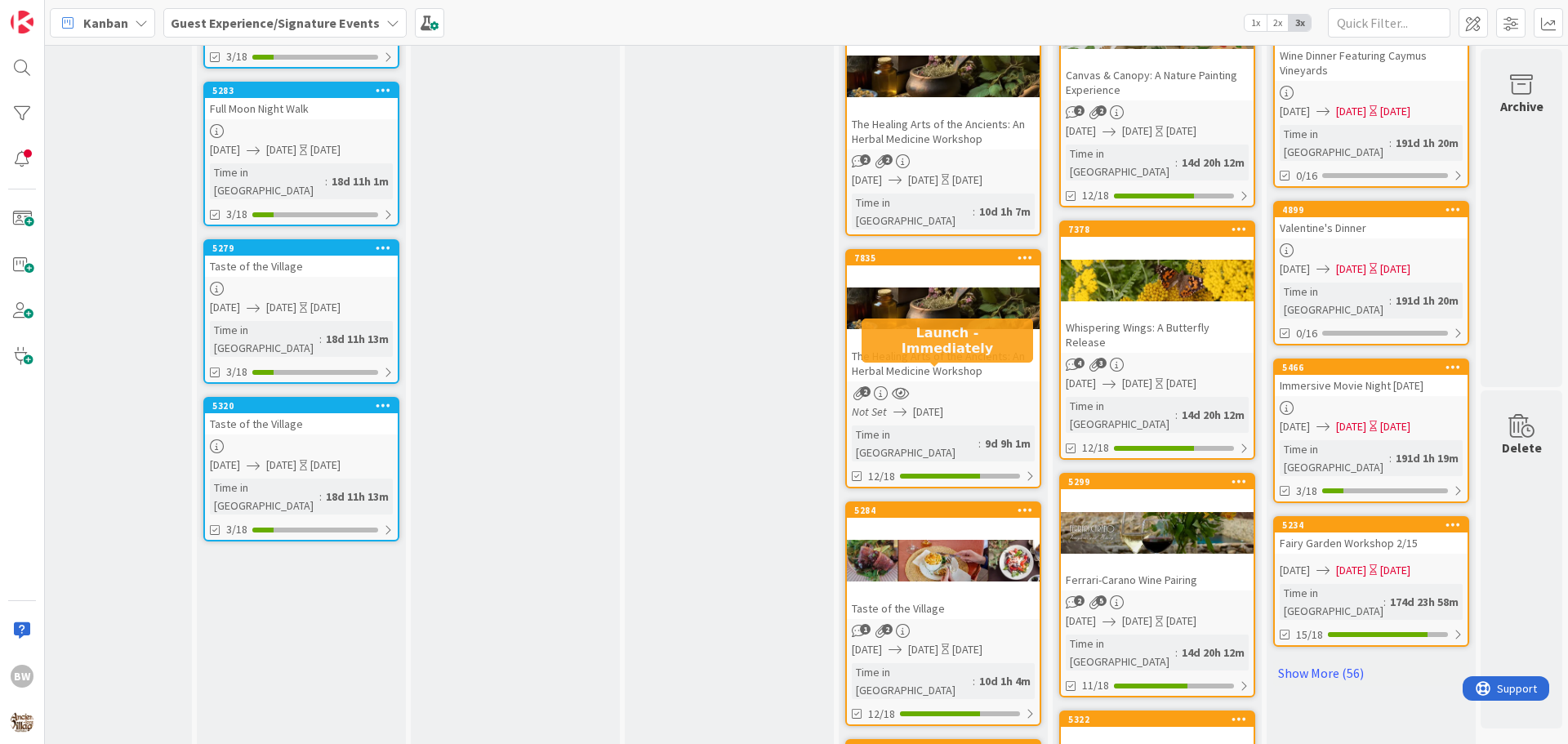
click at [933, 505] on div "5284" at bounding box center [947, 510] width 186 height 12
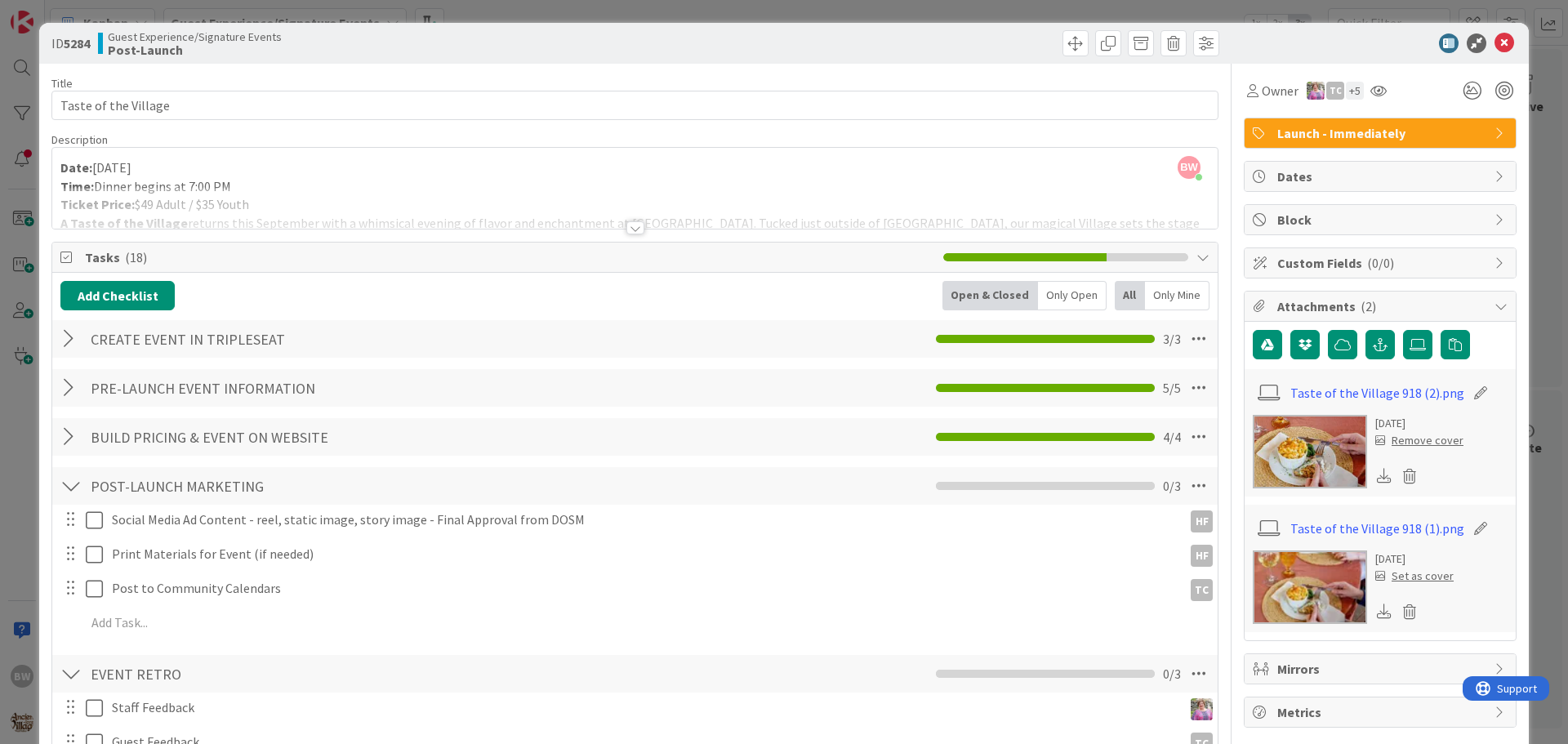
click at [628, 226] on div at bounding box center [636, 227] width 18 height 13
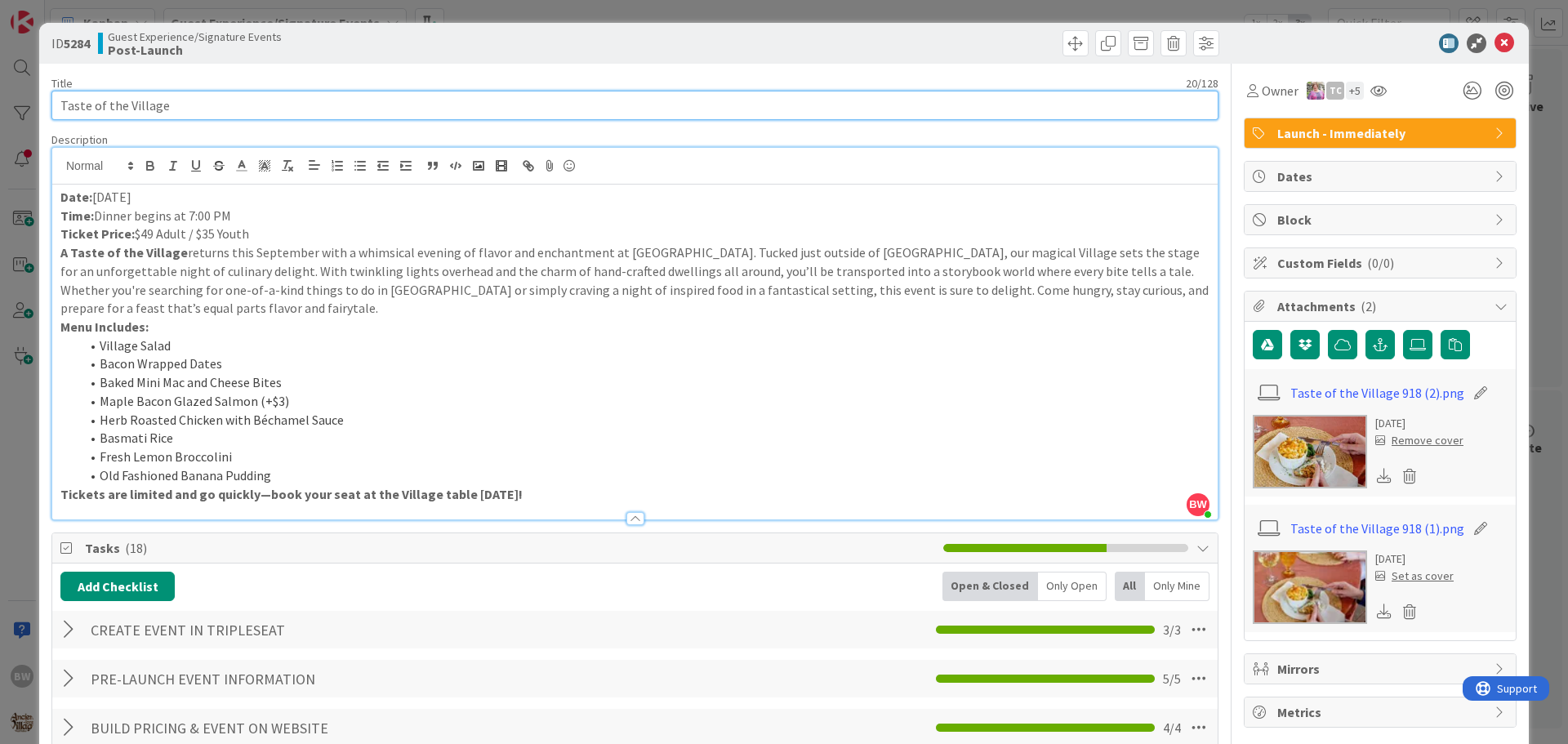
drag, startPoint x: 194, startPoint y: 101, endPoint x: 59, endPoint y: 111, distance: 135.4
click at [59, 111] on input "Taste of the Village" at bounding box center [635, 106] width 1167 height 30
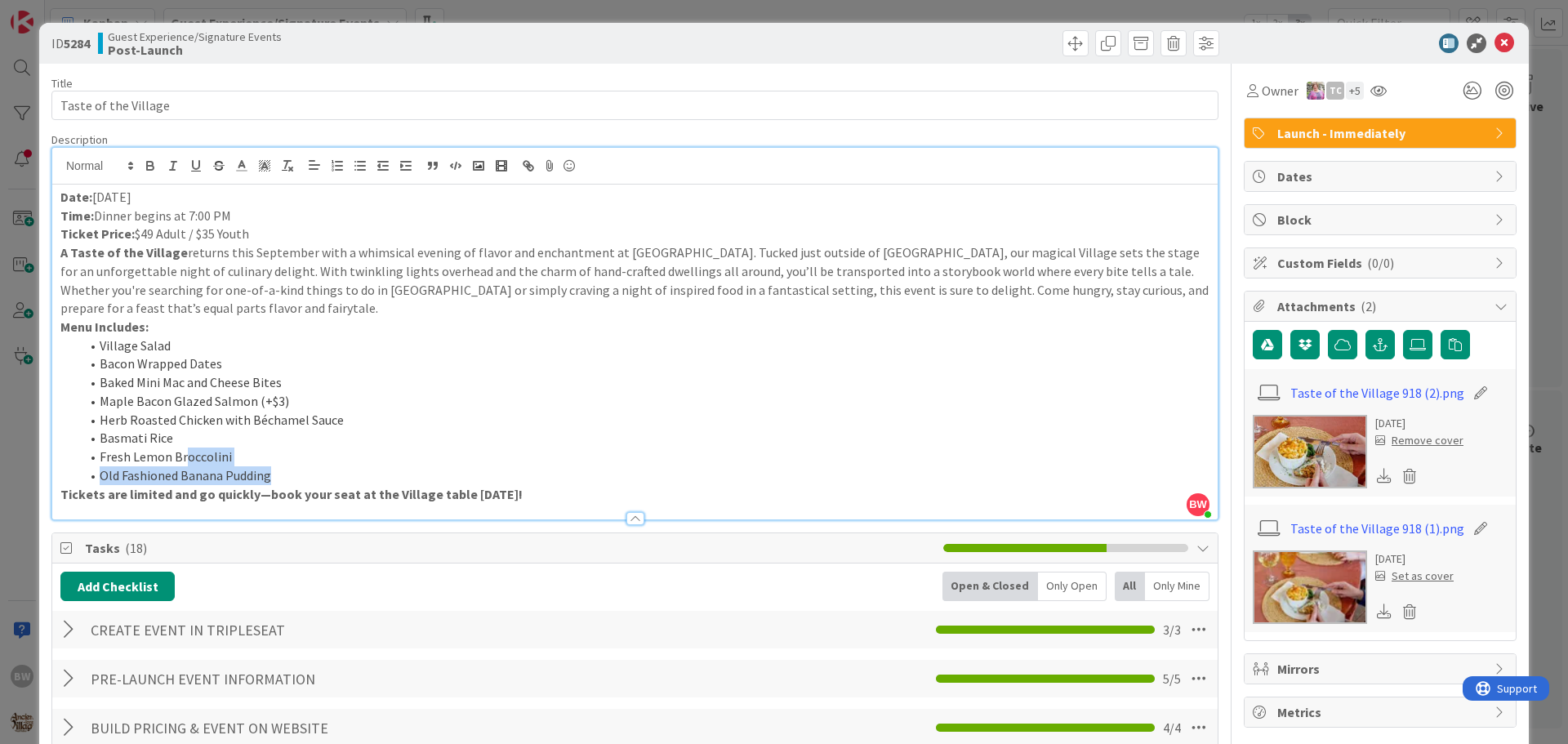
drag, startPoint x: 519, startPoint y: 482, endPoint x: 183, endPoint y: 447, distance: 337.8
click at [183, 447] on ol "Village Salad Bacon Wrapped Dates Baked Mini Mac and Cheese Bites Maple Bacon G…" at bounding box center [635, 410] width 1149 height 149
click at [497, 487] on strong "Tickets are limited and go quickly—book your seat at the Village table [DATE]!" at bounding box center [291, 494] width 463 height 16
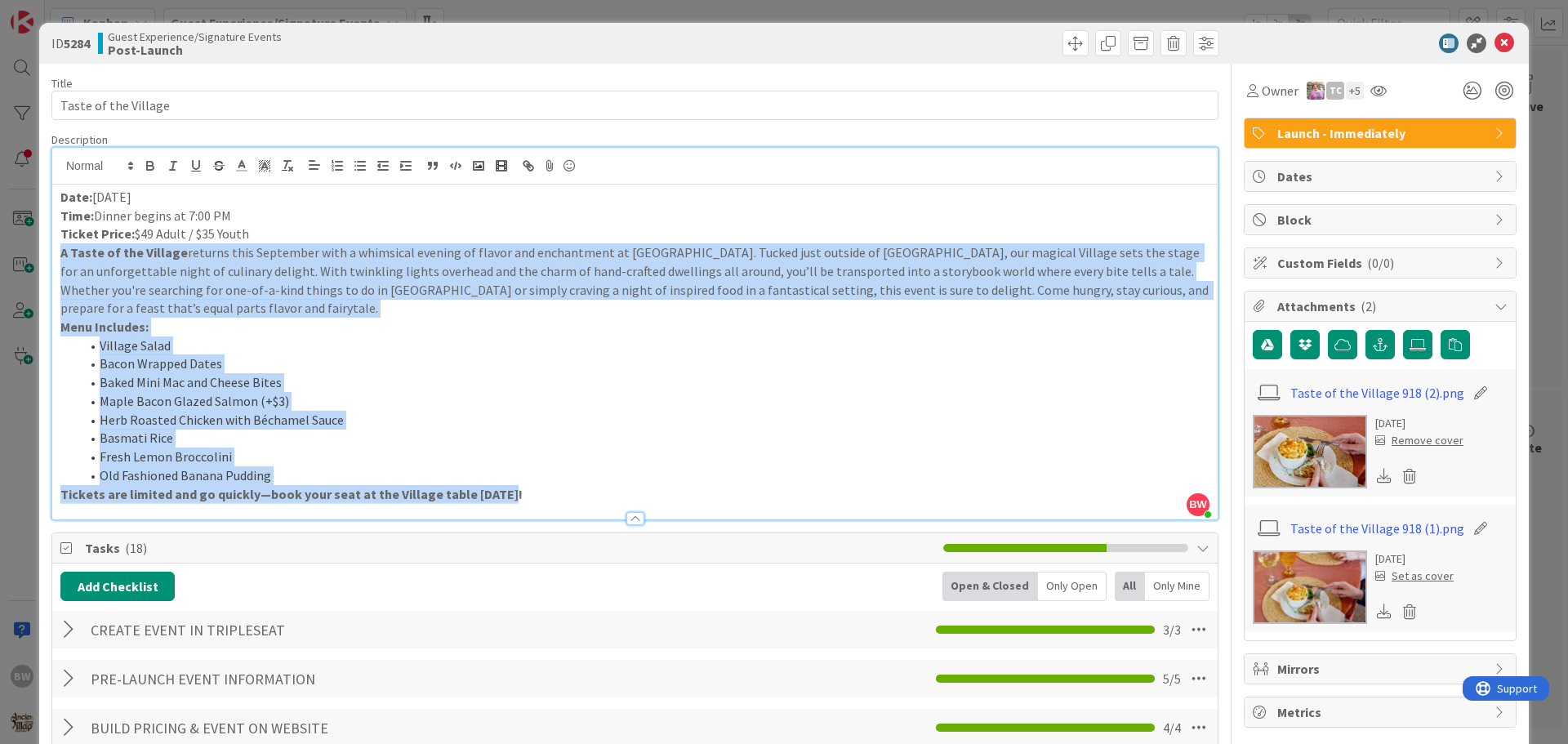
drag, startPoint x: 533, startPoint y: 494, endPoint x: 60, endPoint y: 252, distance: 531.3
click at [60, 252] on div "Date: [DATE] Time: Dinner begins at 7:00 PM Ticket Price: $49 Adult / $35 Youth…" at bounding box center [635, 352] width 1165 height 335
copy div "A Taste of the Village returns this September with a whimsical evening of flavo…"
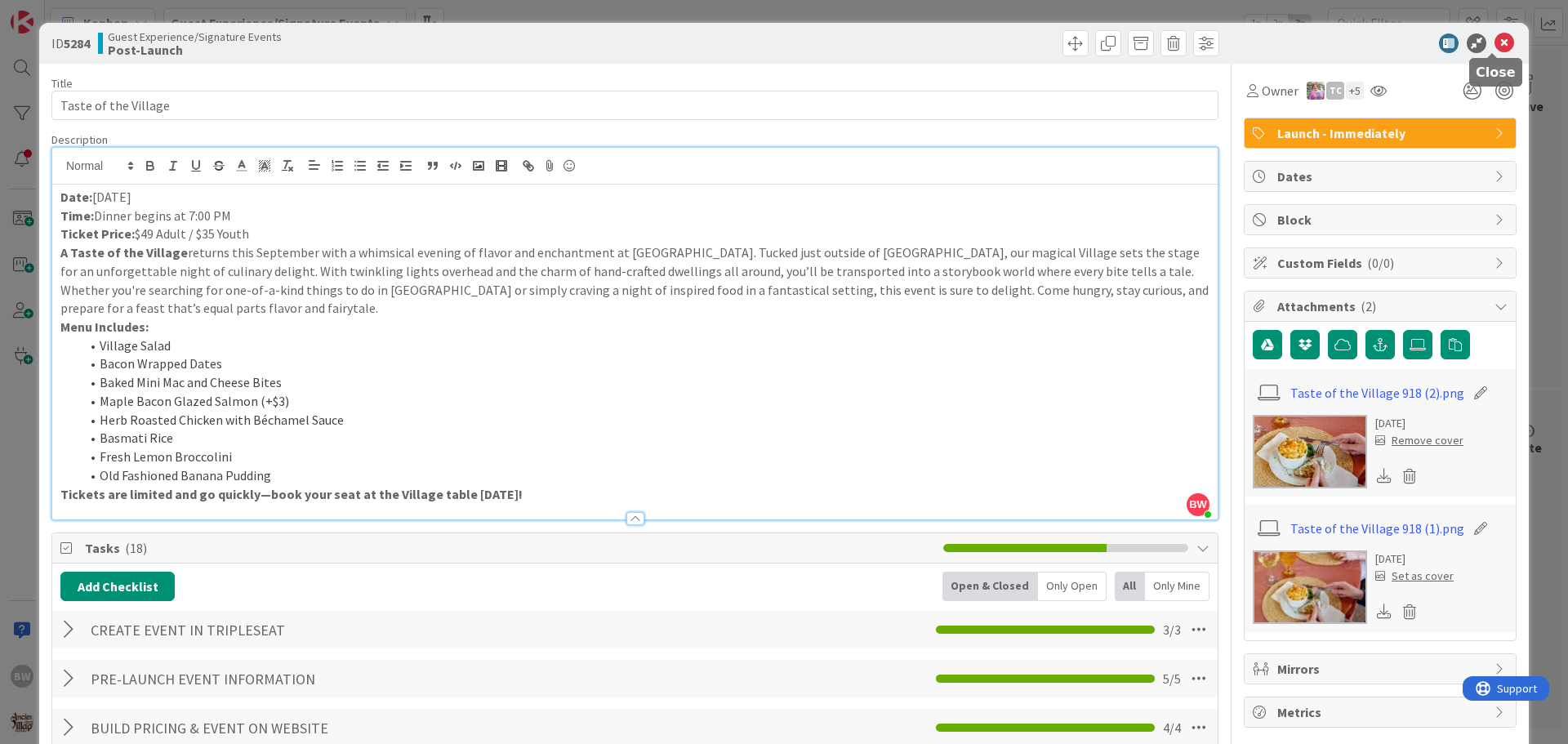
click at [1494, 40] on icon at bounding box center [1504, 43] width 20 height 20
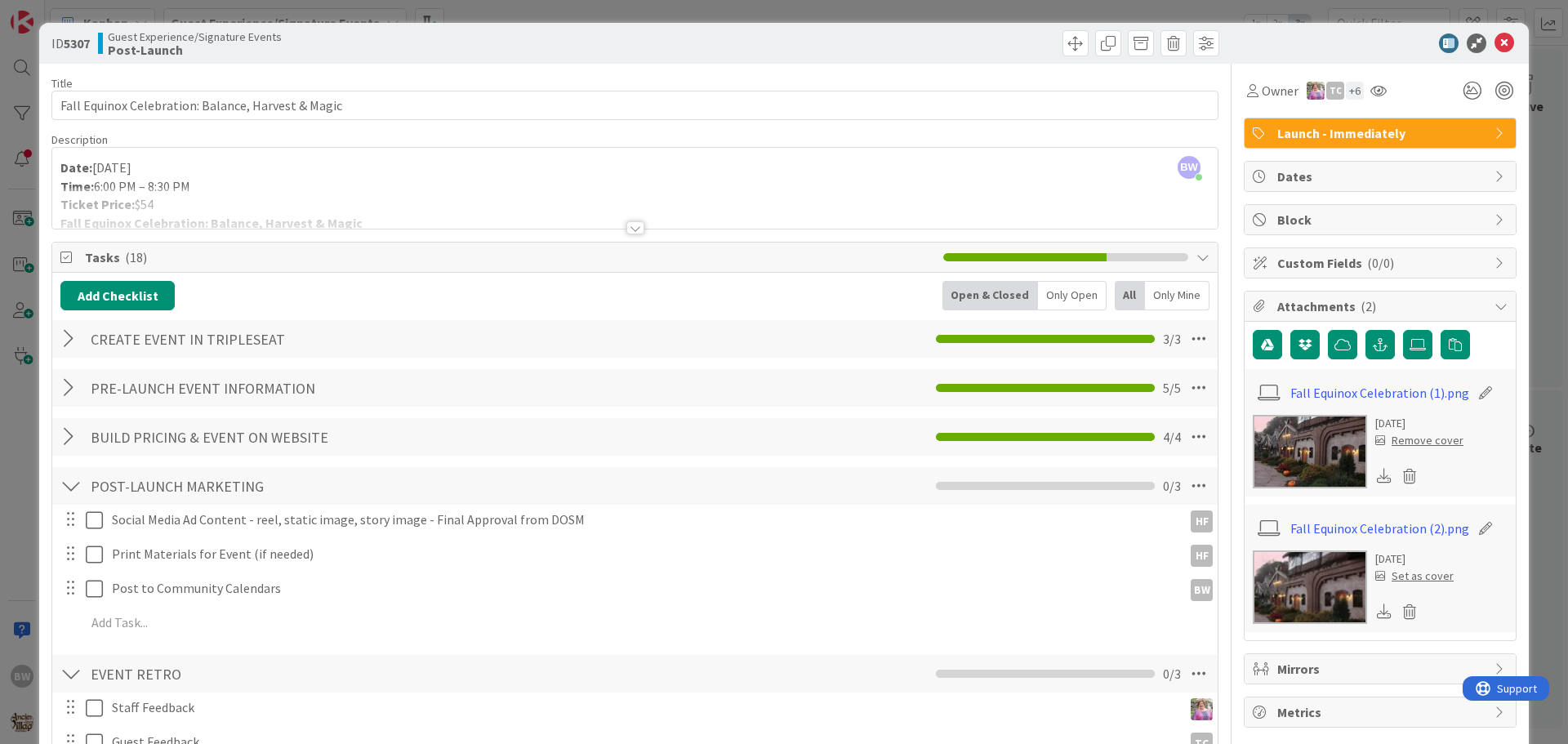
click at [636, 224] on div at bounding box center [636, 227] width 18 height 13
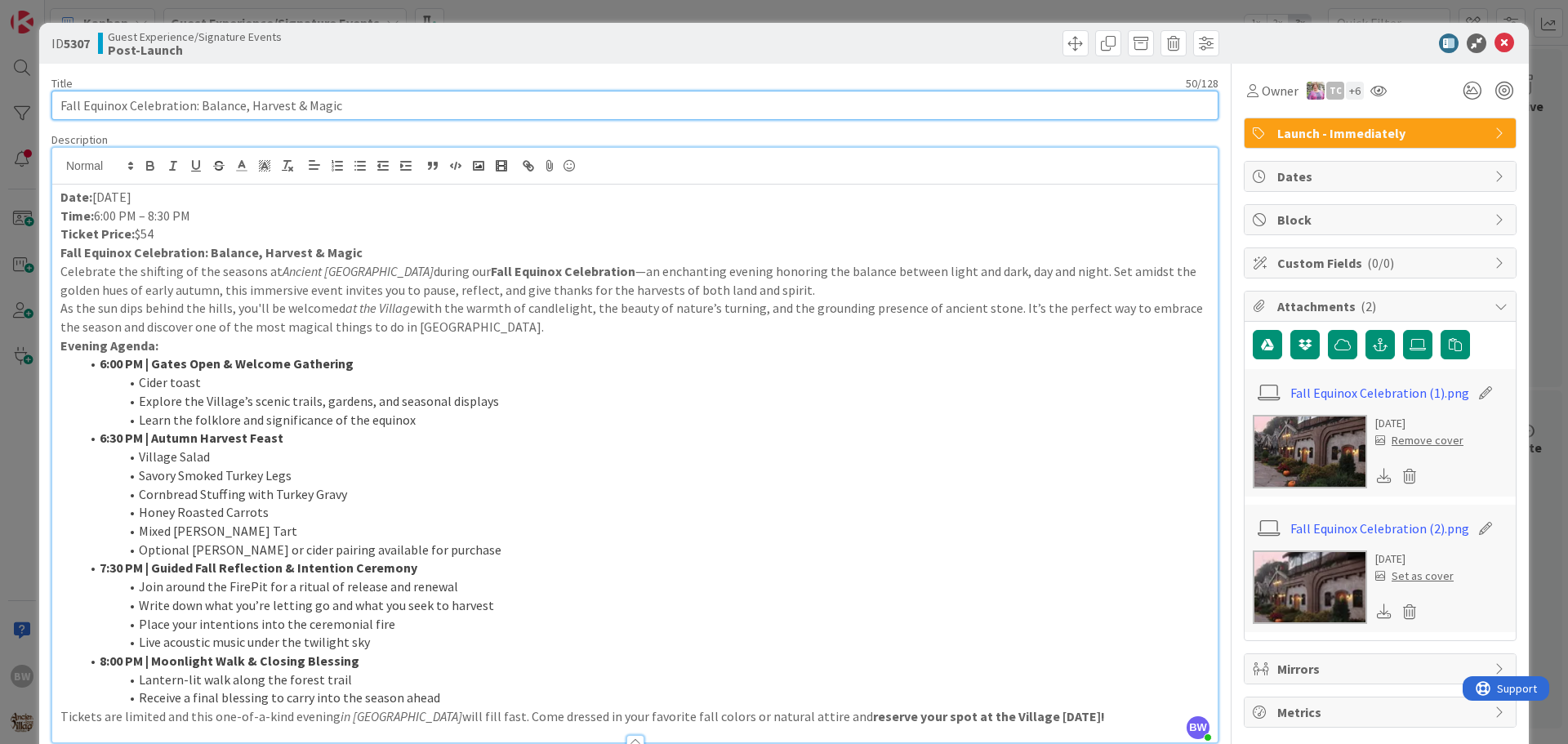
drag, startPoint x: 346, startPoint y: 102, endPoint x: 60, endPoint y: 115, distance: 286.3
click at [60, 115] on input "Fall Equinox Celebration: Balance, Harvest & Magic" at bounding box center [635, 106] width 1167 height 30
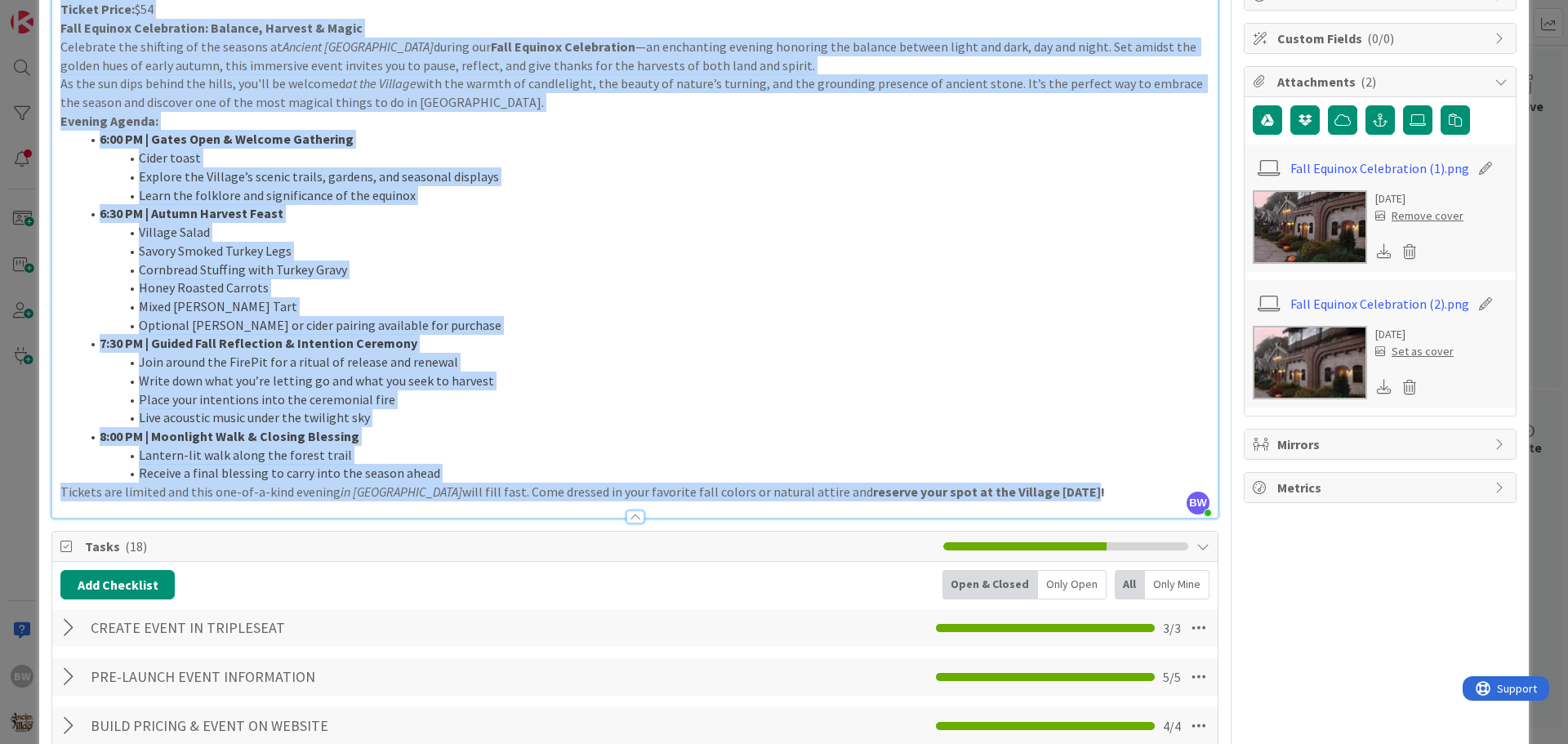
scroll to position [213, 0]
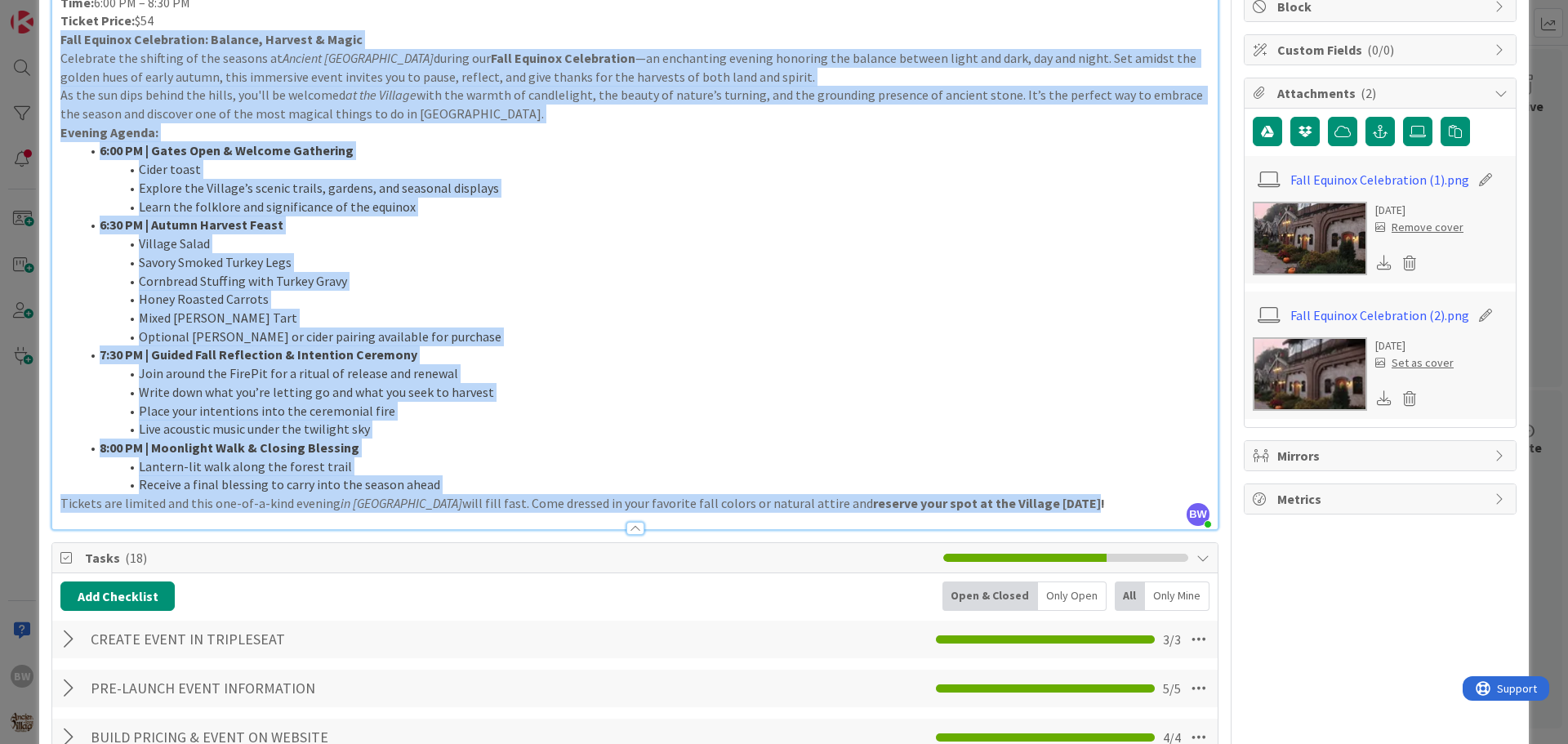
drag, startPoint x: 1016, startPoint y: 474, endPoint x: 60, endPoint y: 40, distance: 1049.9
click at [60, 40] on div "Date: [DATE] Time: 6:00 PM – 8:30 PM Ticket Price: $54 Fall Equinox Celebration…" at bounding box center [635, 250] width 1165 height 558
copy div "Lore Ipsumdo Sitametcons: Adipisc, Elitsed & Doeiu Temporinc utl etdolore ma al…"
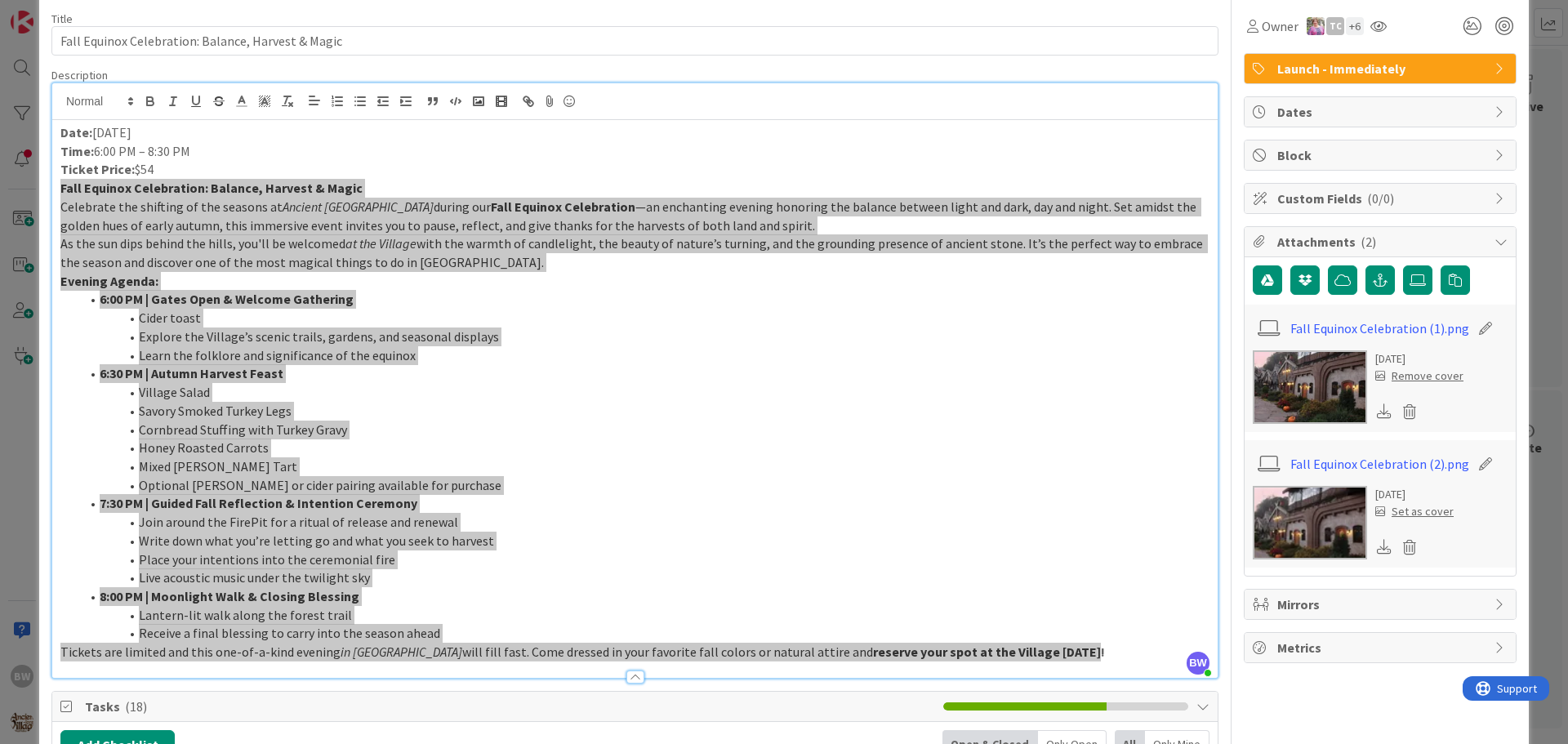
scroll to position [50, 0]
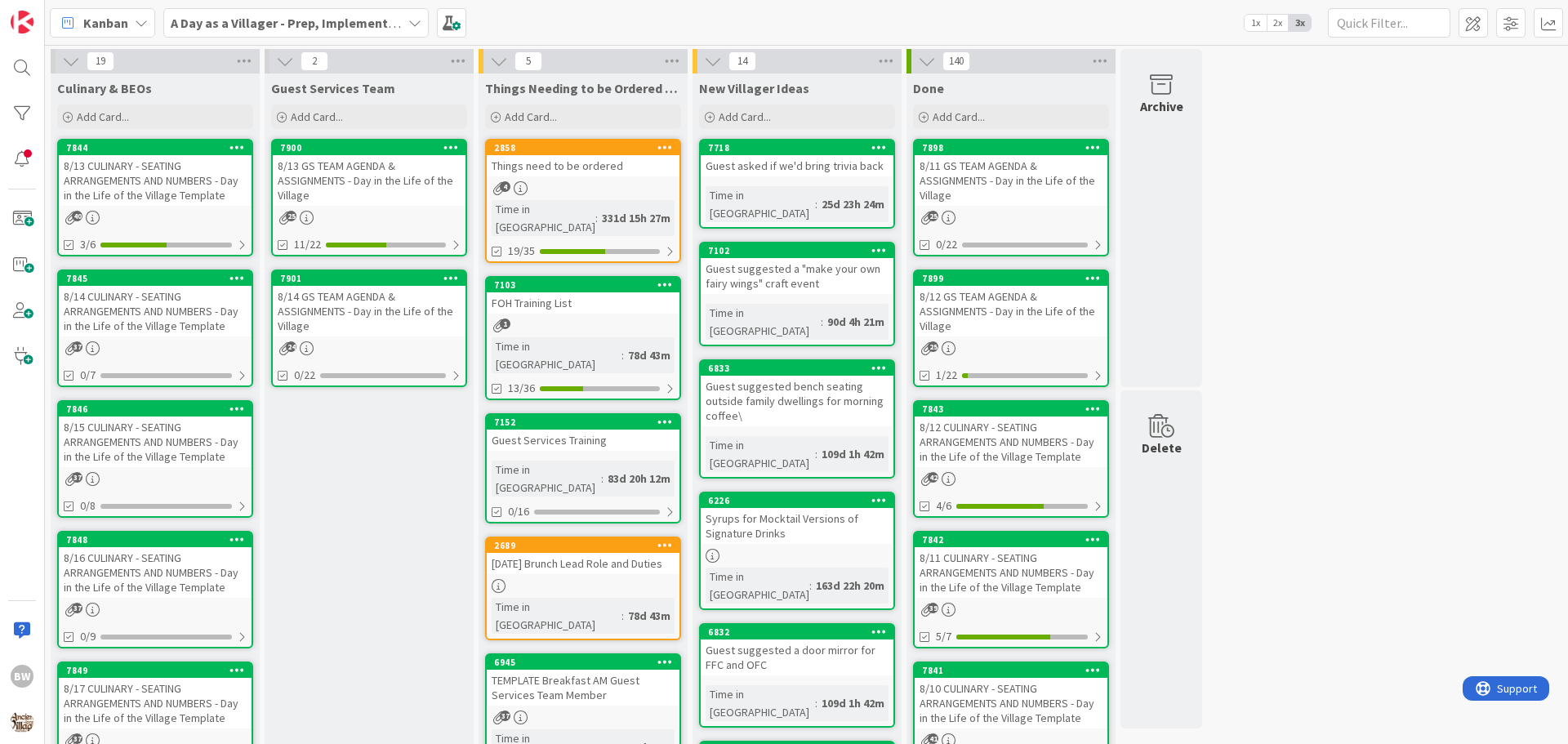
click at [412, 22] on icon at bounding box center [415, 23] width 13 height 13
